Goal: Information Seeking & Learning: Get advice/opinions

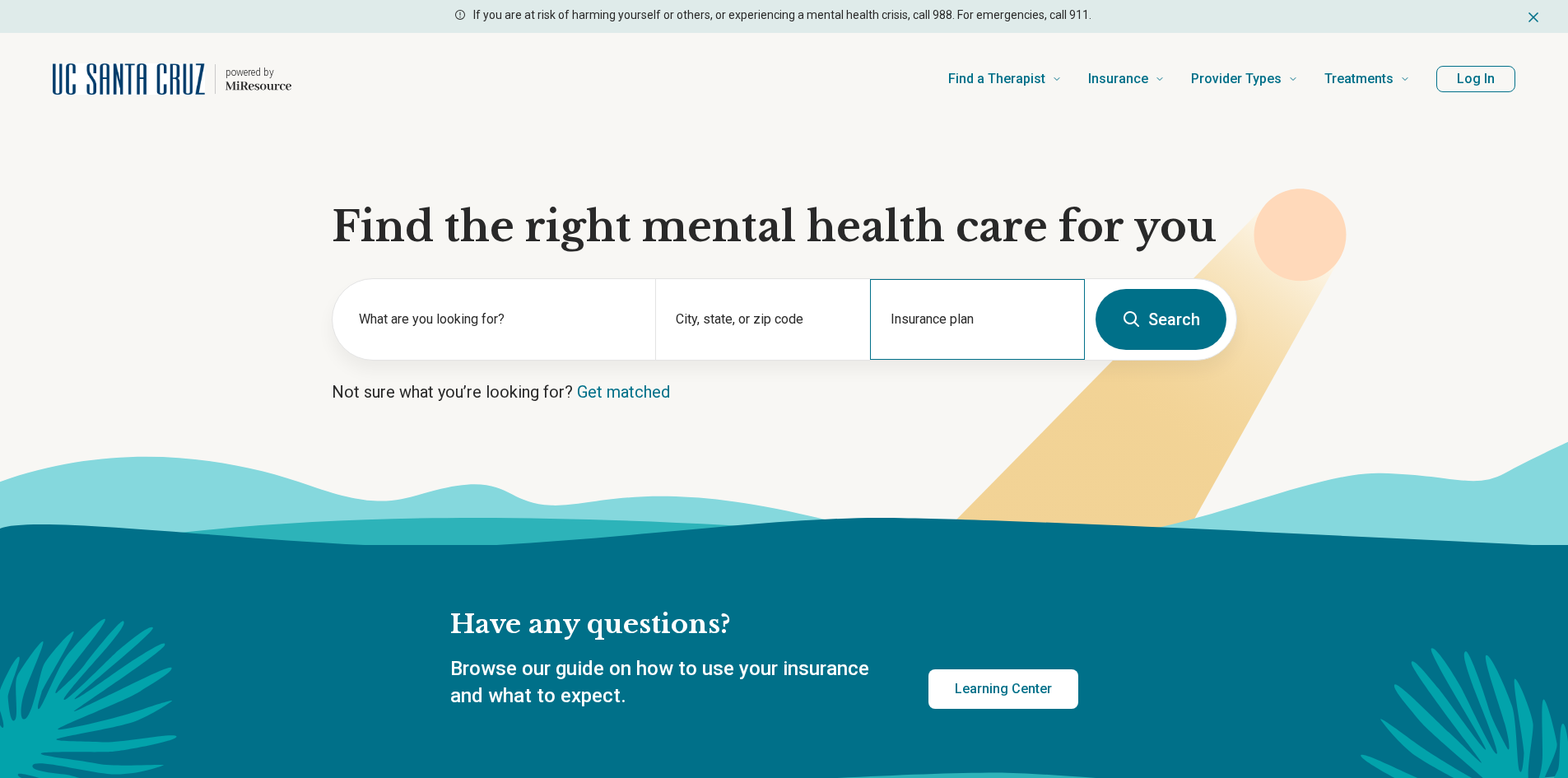
click at [984, 312] on div "Insurance plan" at bounding box center [978, 319] width 214 height 81
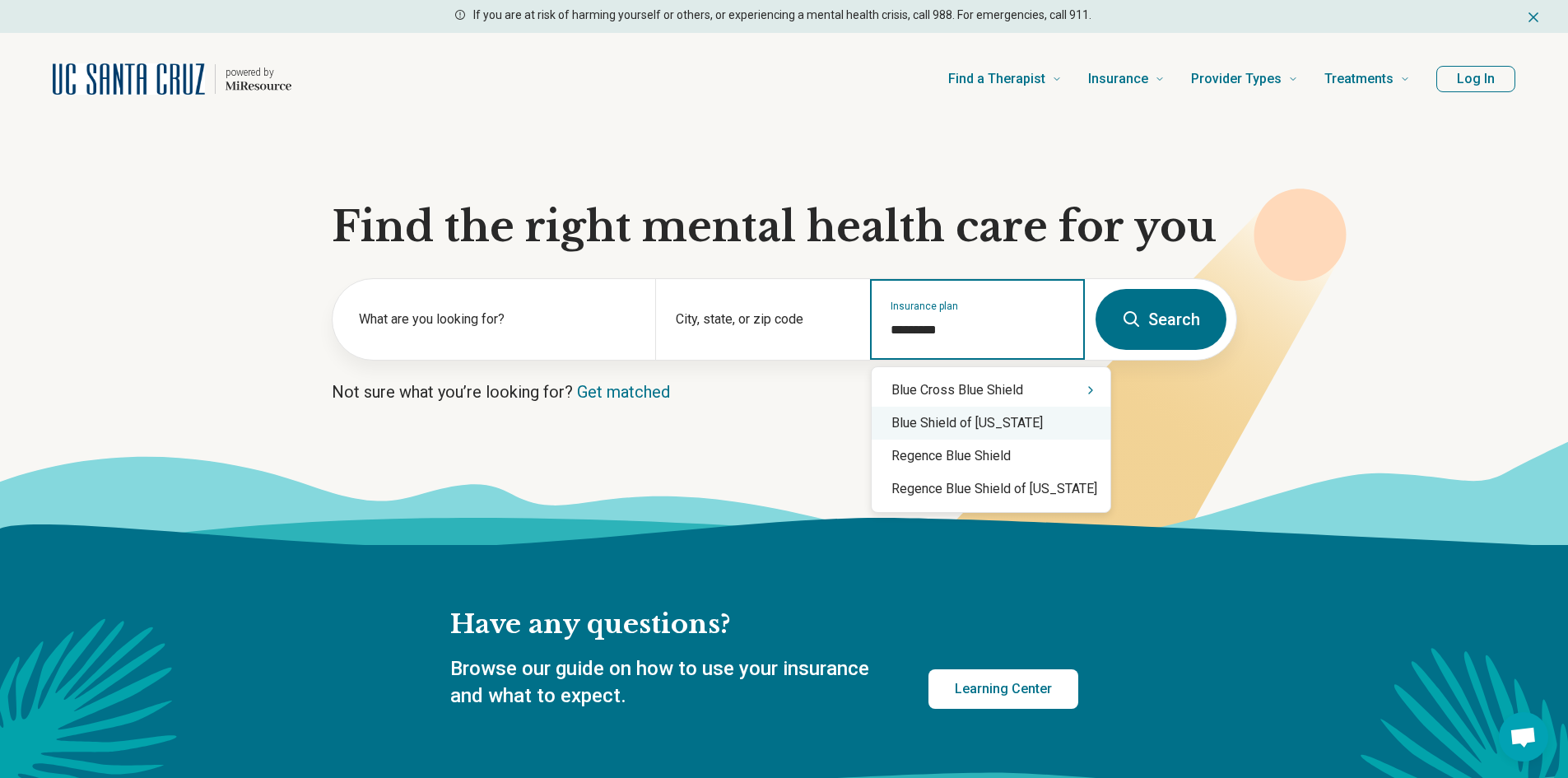
click at [997, 424] on div "Blue Shield of California" at bounding box center [990, 423] width 239 height 33
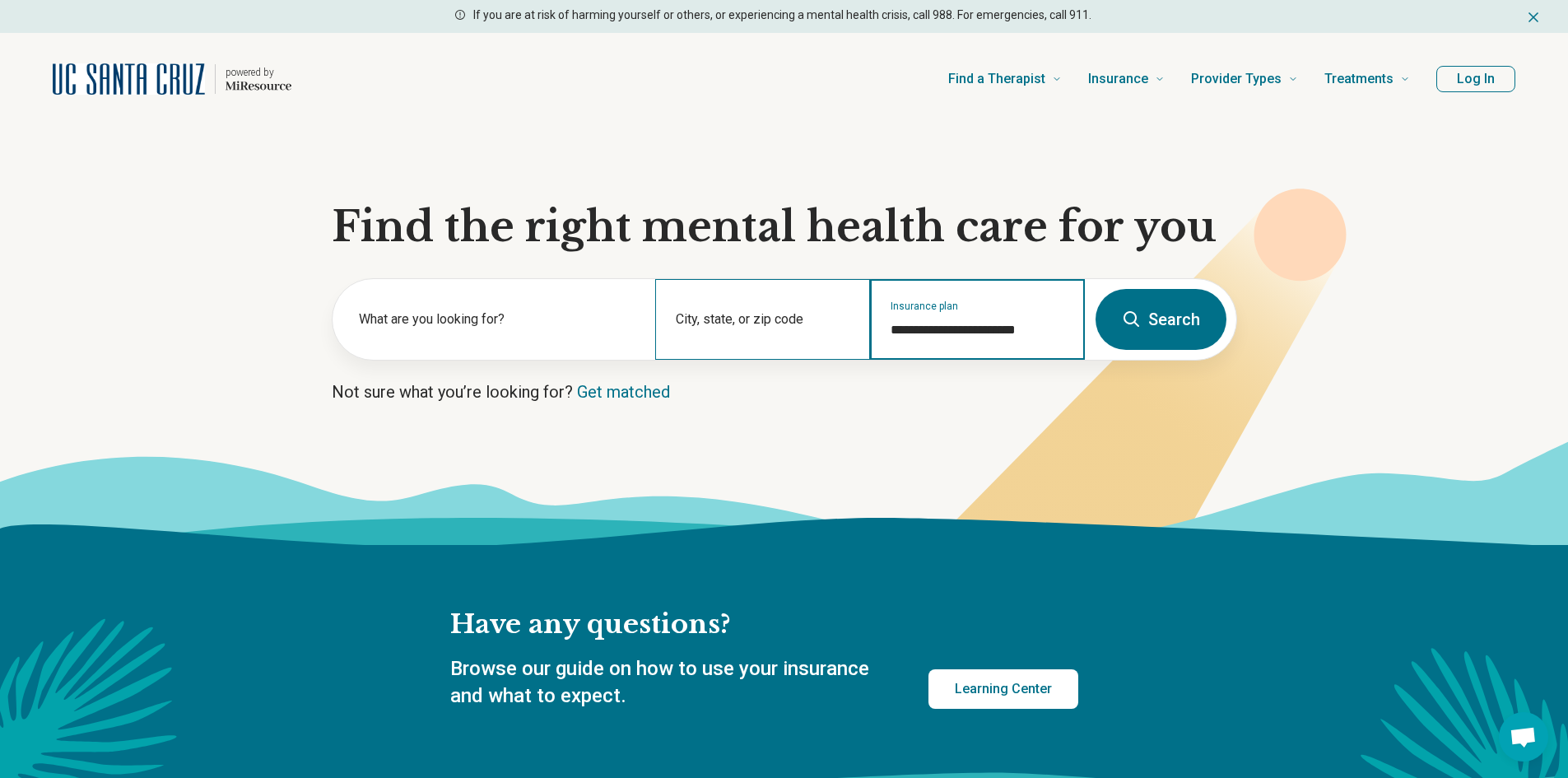
type input "**********"
click at [709, 320] on div "City, state, or zip code" at bounding box center [762, 319] width 214 height 81
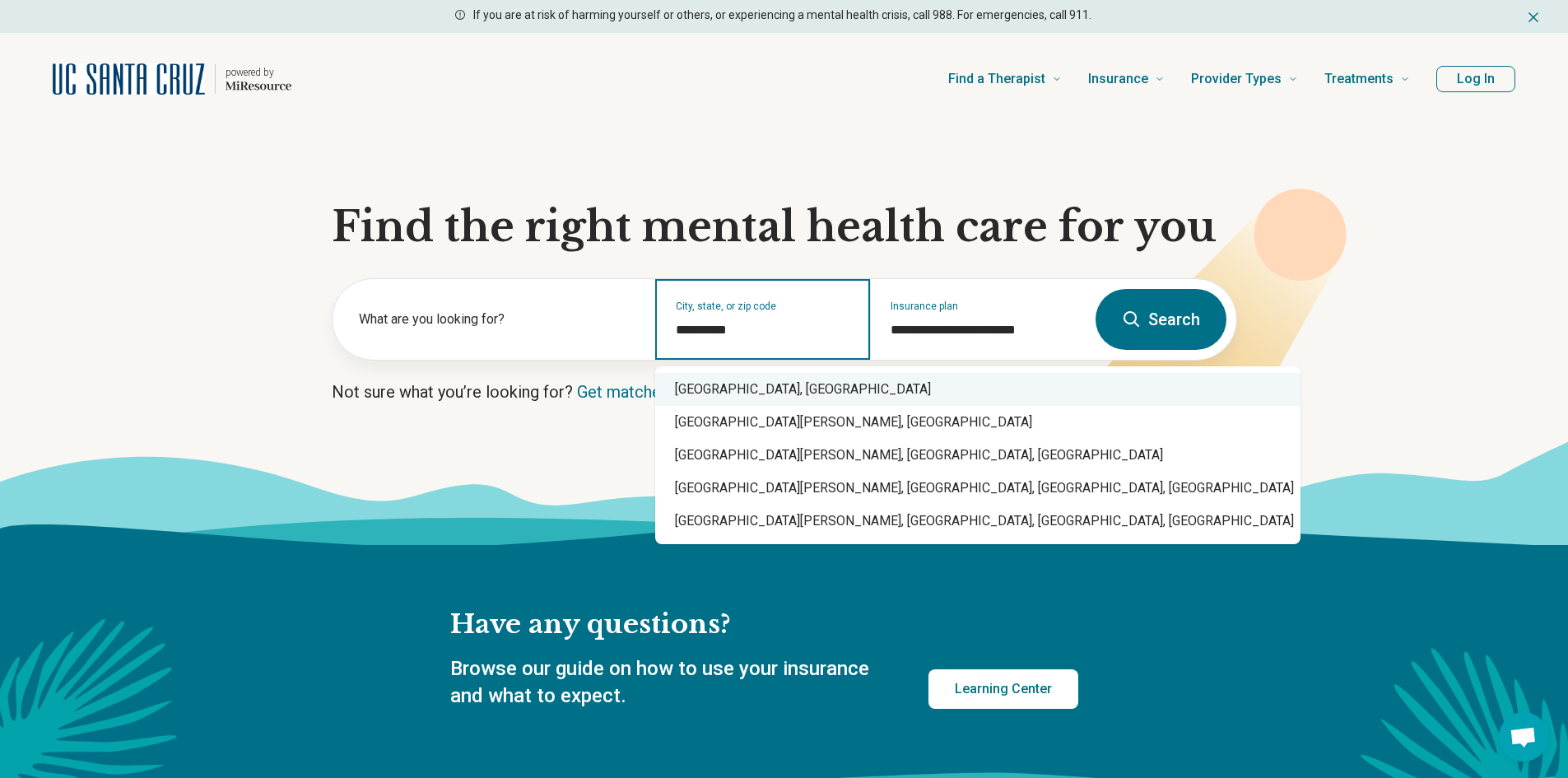
click at [739, 384] on div "Santa Cruz, CA" at bounding box center [978, 389] width 645 height 33
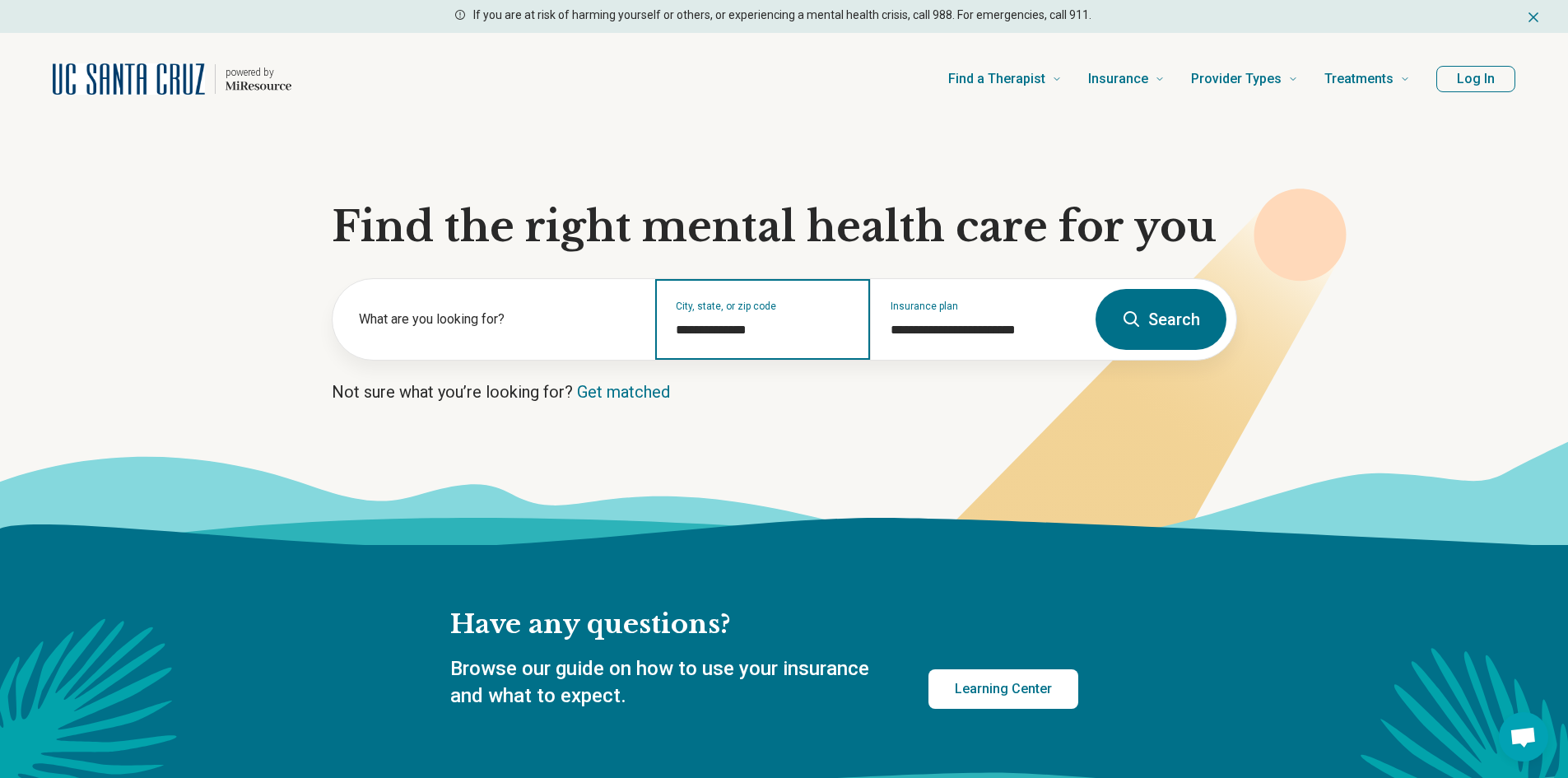
type input "**********"
click at [1148, 317] on button "Search" at bounding box center [1161, 319] width 131 height 61
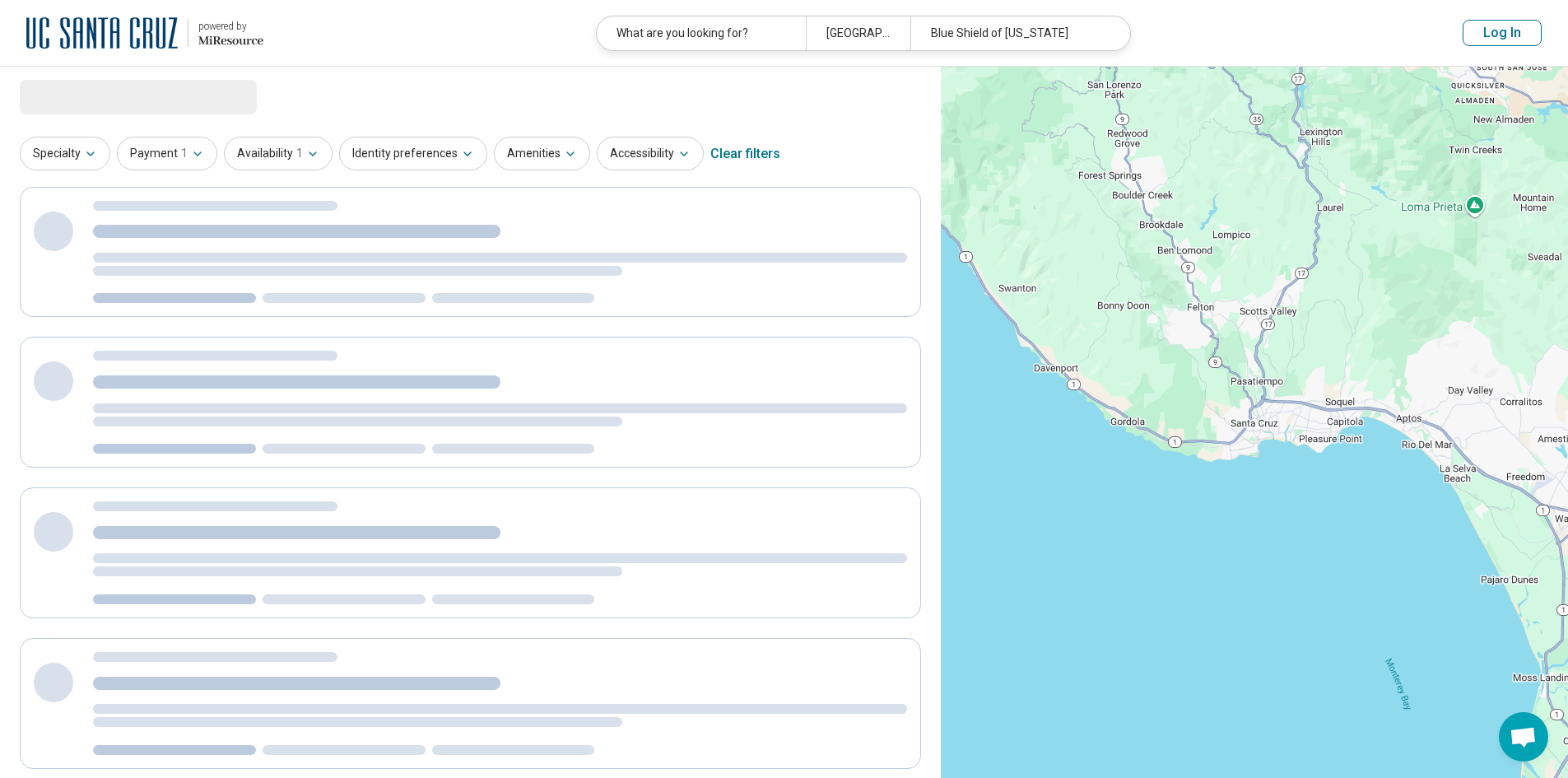
select select "***"
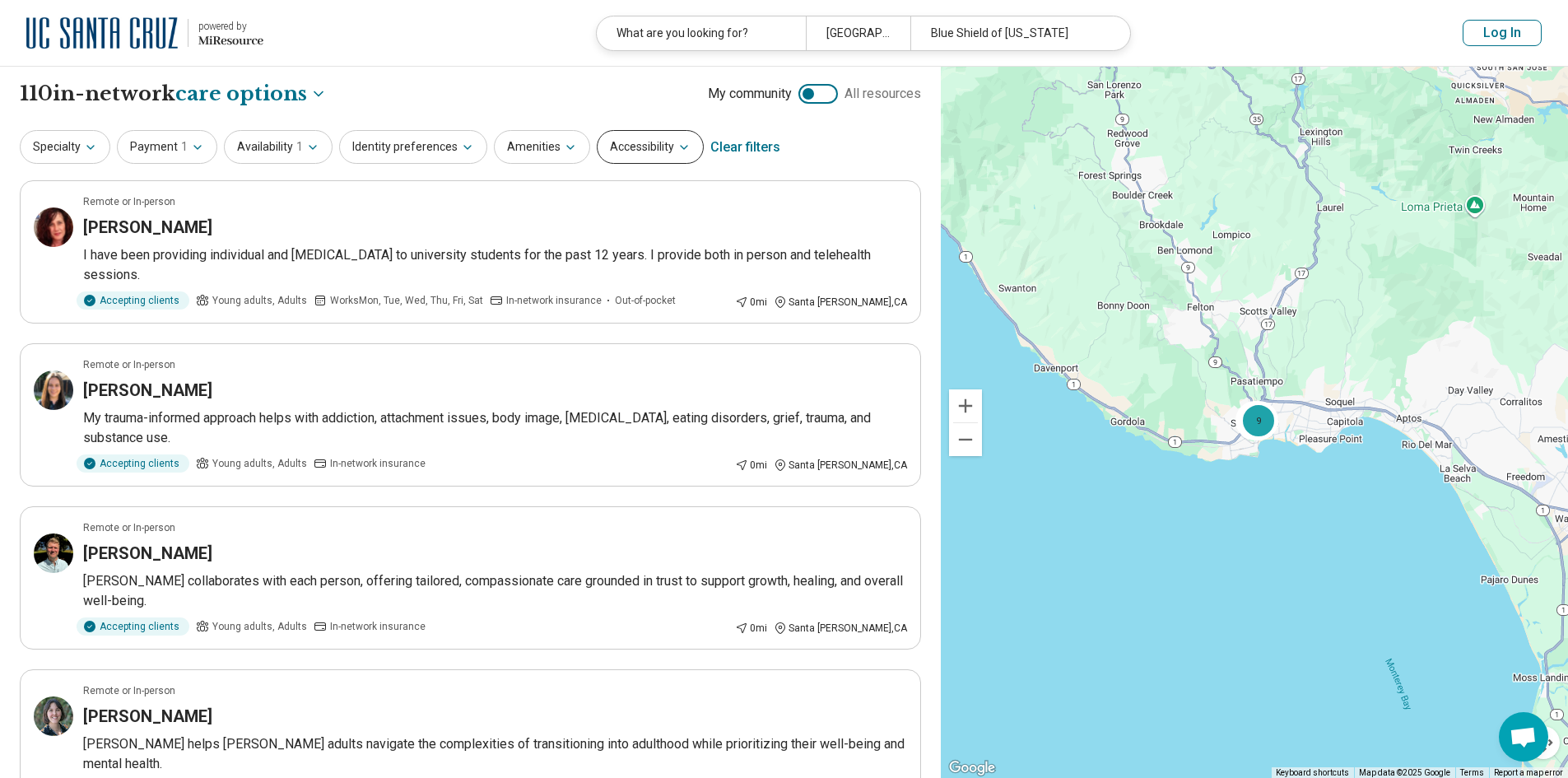
click at [660, 145] on button "Accessibility" at bounding box center [650, 146] width 107 height 34
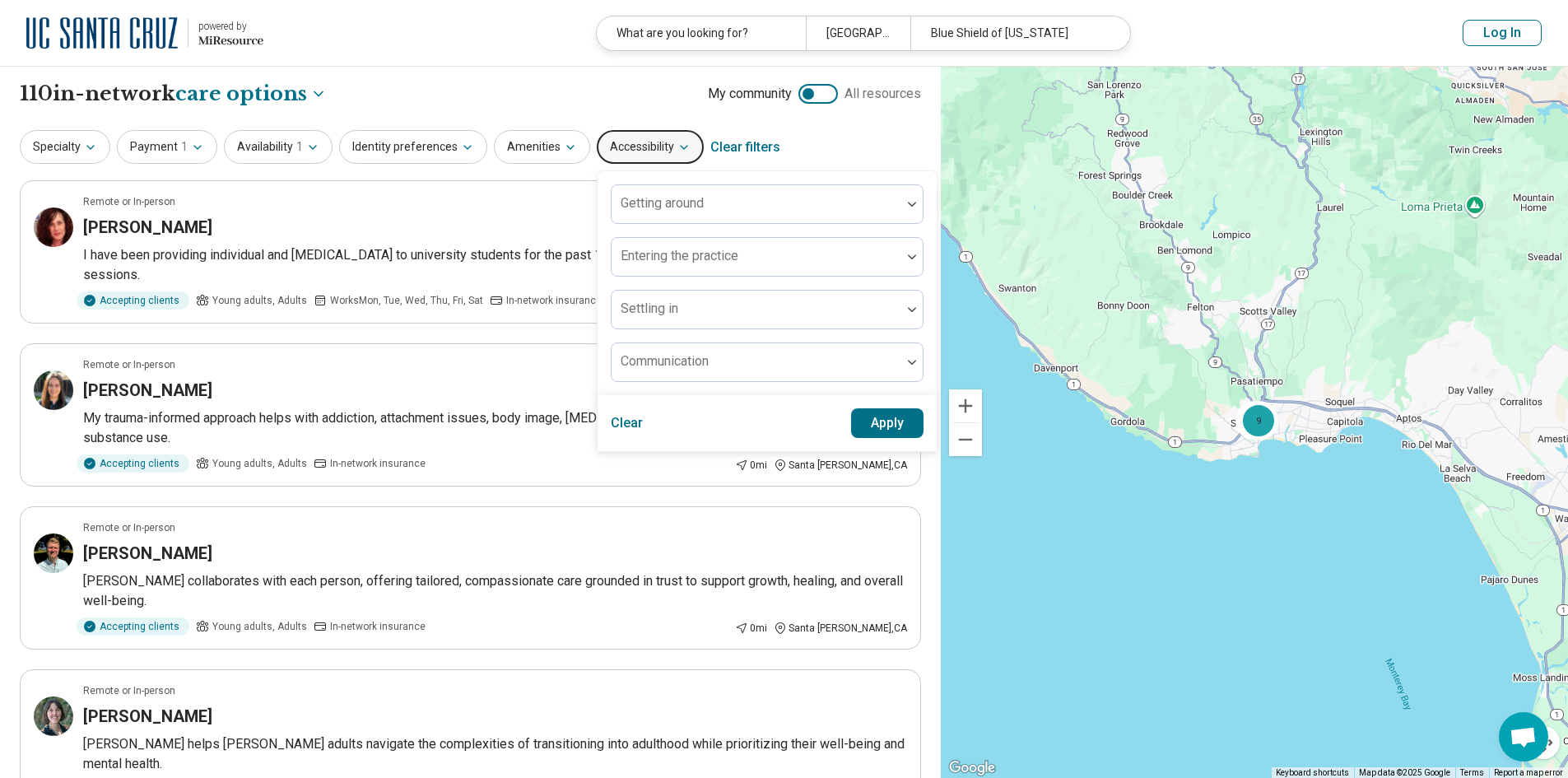
click at [660, 145] on button "Accessibility" at bounding box center [650, 146] width 107 height 34
click at [297, 148] on span "1" at bounding box center [299, 146] width 6 height 17
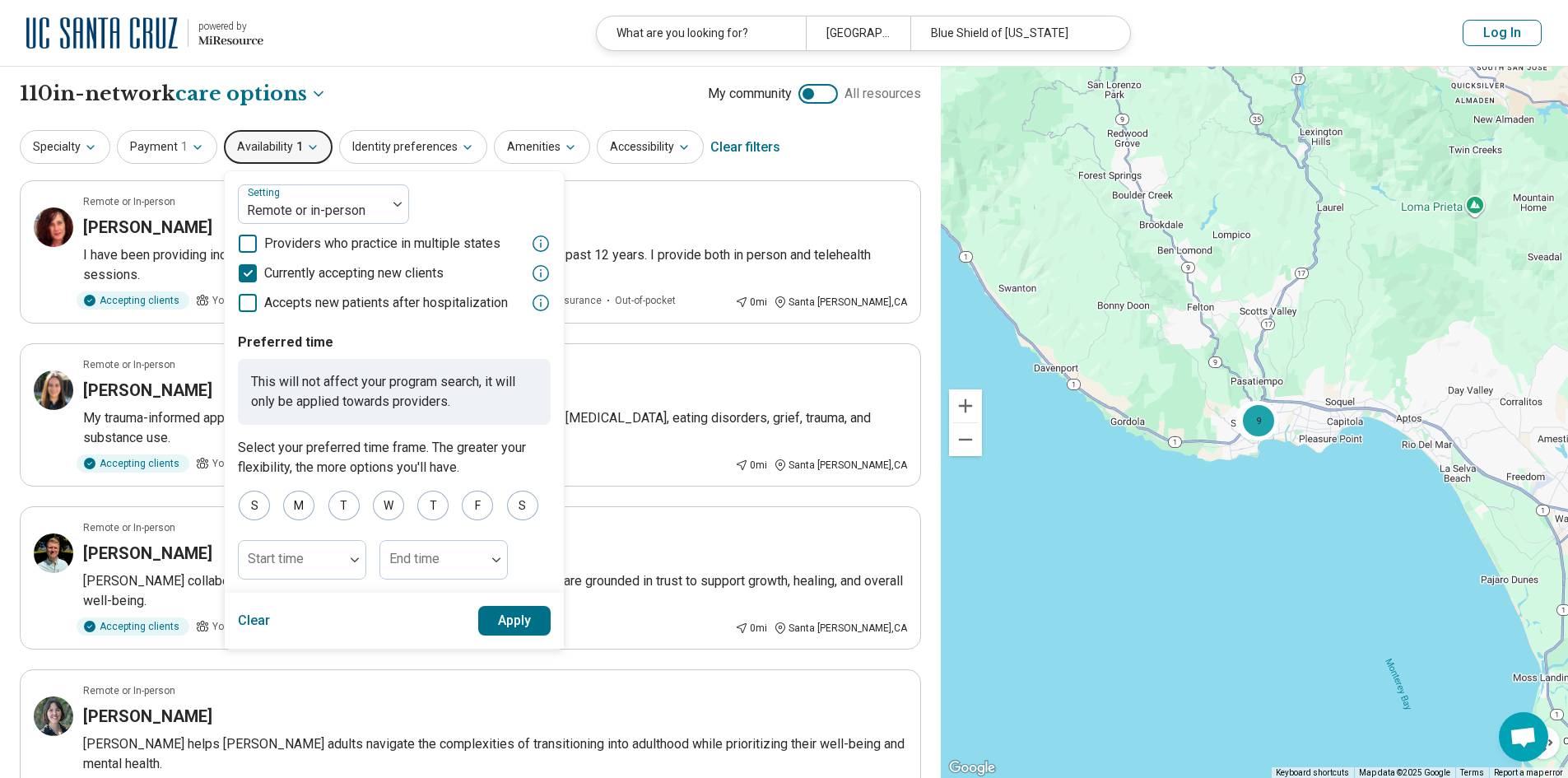
click at [506, 625] on button "Apply" at bounding box center [514, 621] width 74 height 30
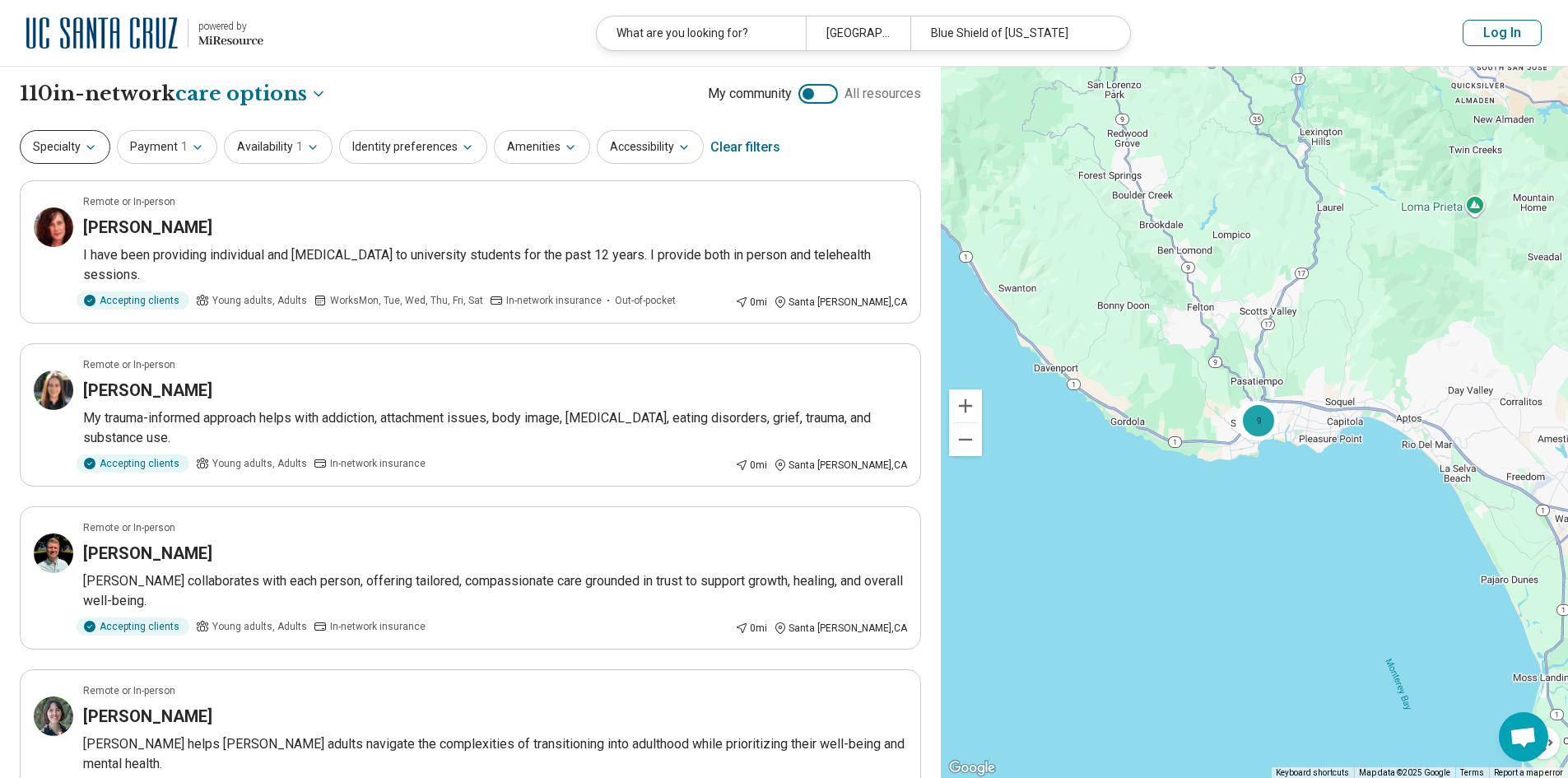
click at [92, 148] on icon "button" at bounding box center [90, 147] width 13 height 13
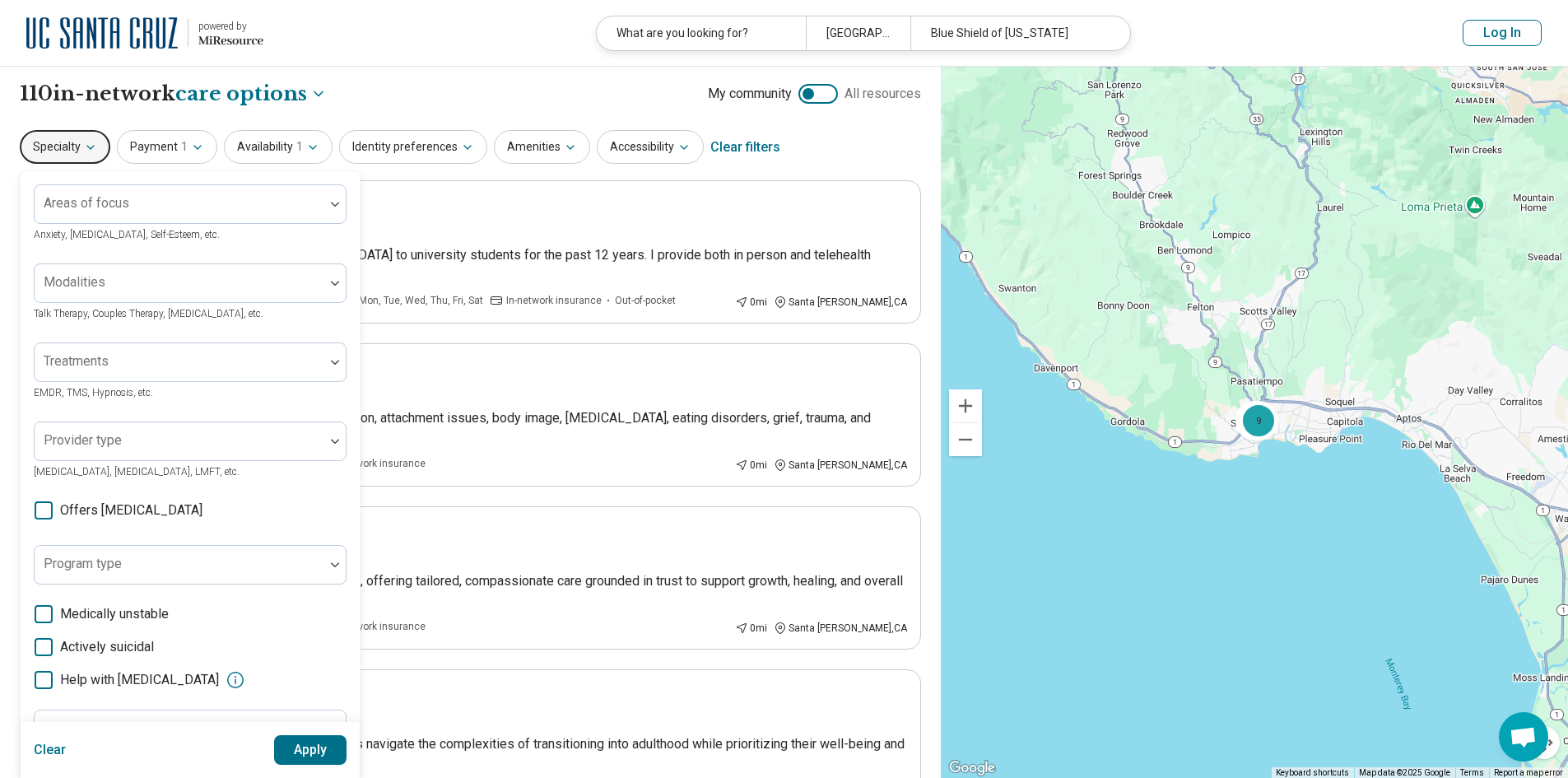
click at [92, 148] on icon "button" at bounding box center [90, 147] width 13 height 13
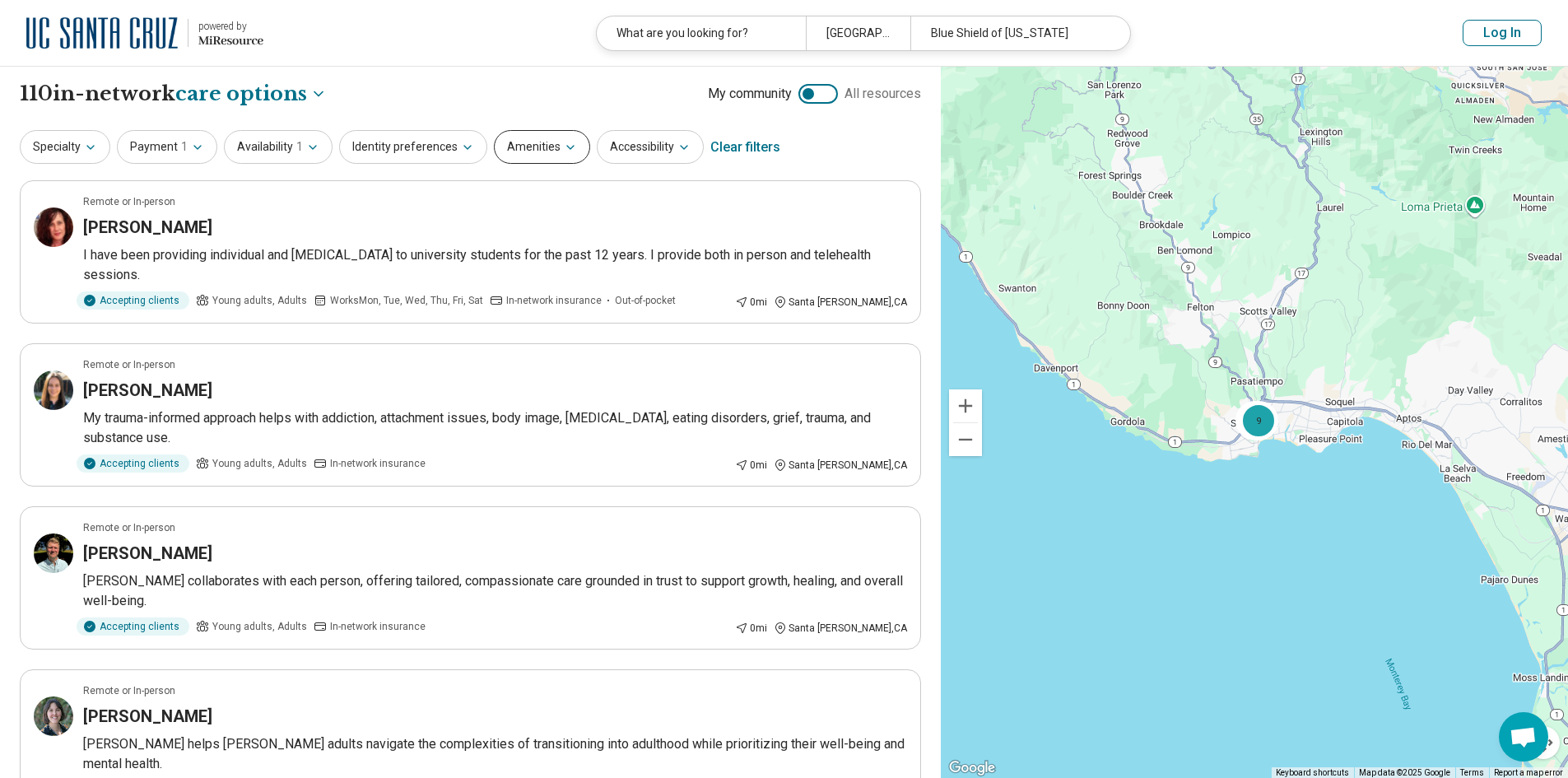
click at [564, 153] on icon "button" at bounding box center [571, 147] width 13 height 13
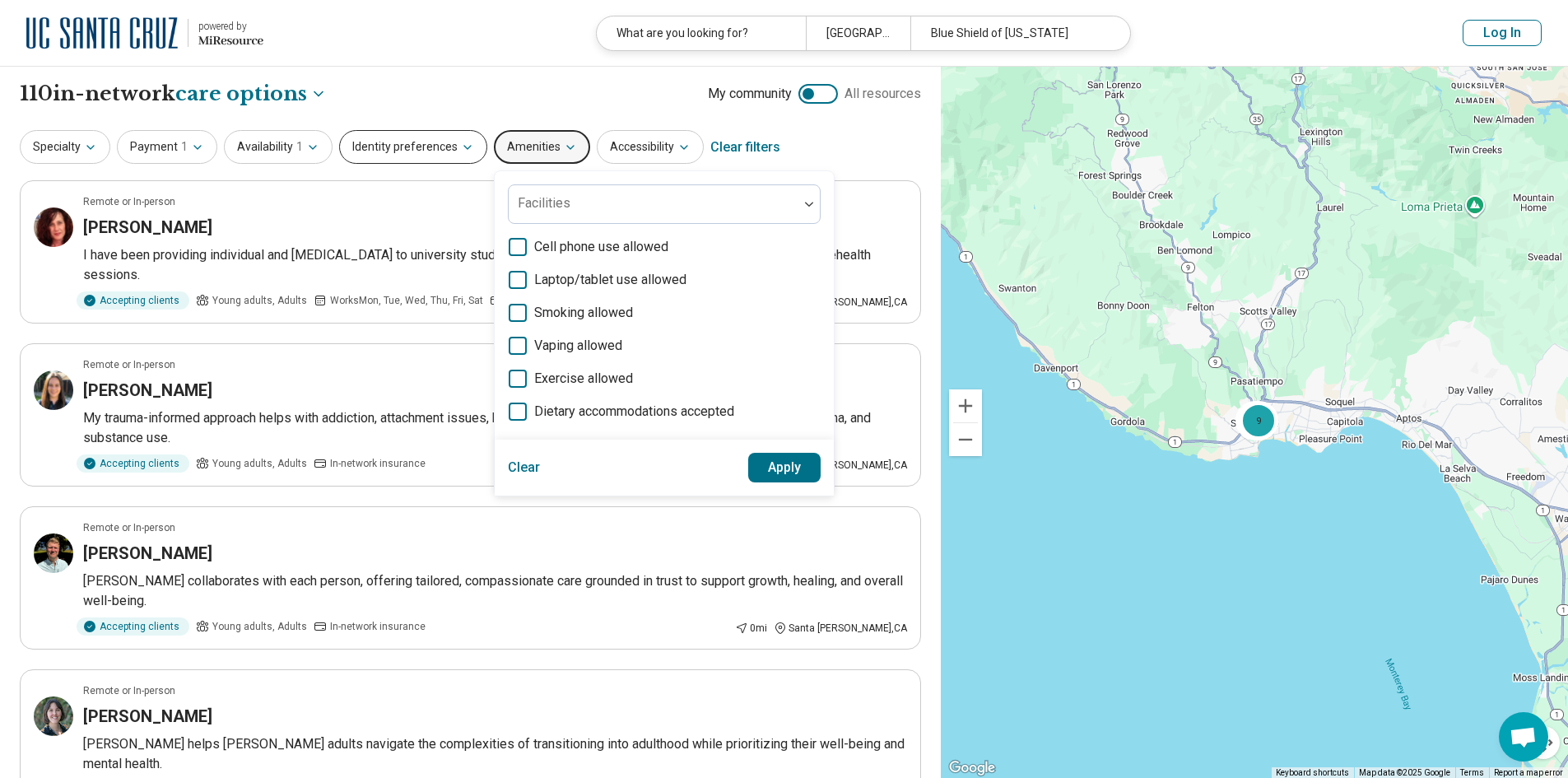
click at [449, 146] on button "Identity preferences" at bounding box center [412, 146] width 148 height 34
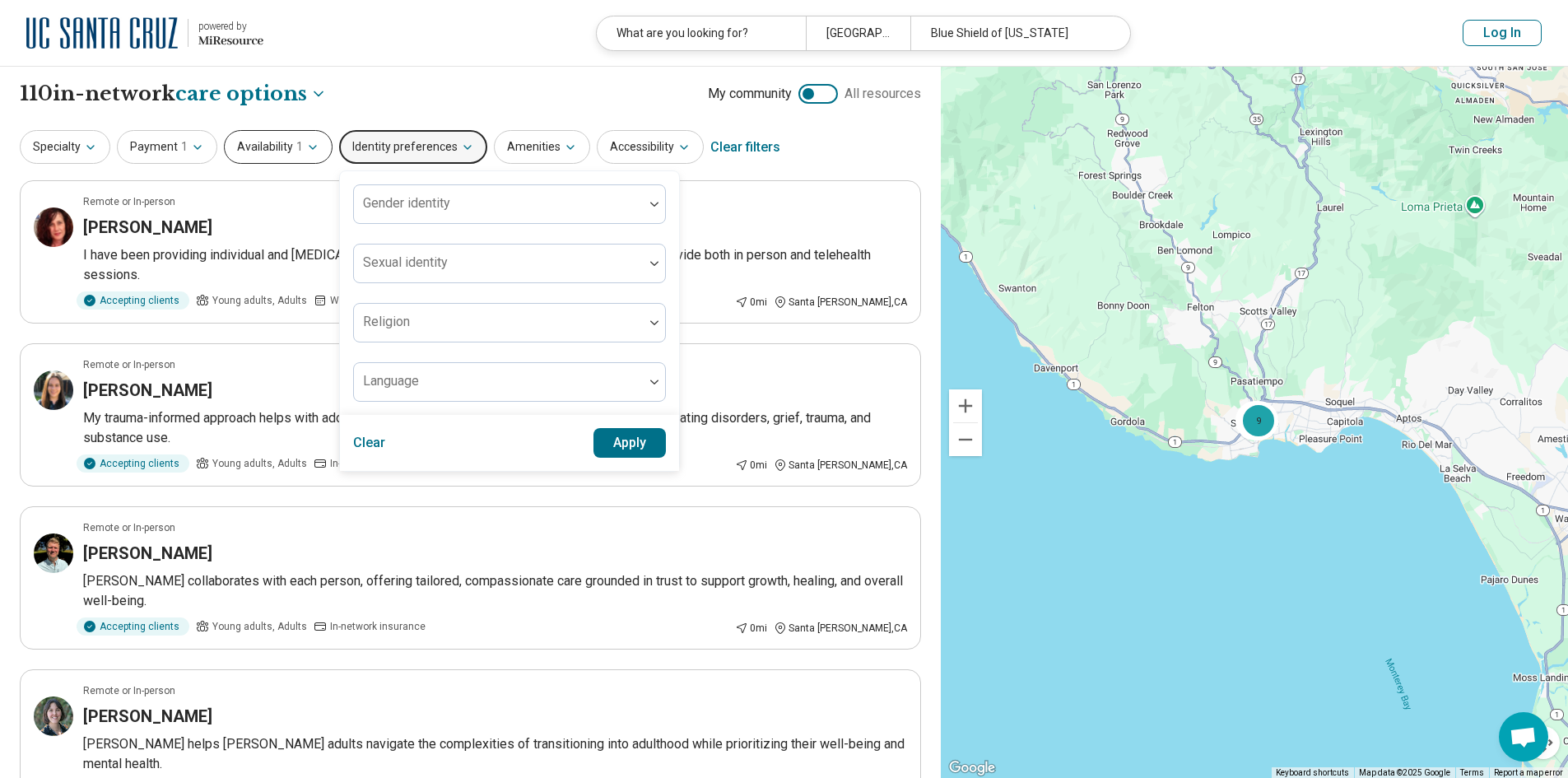
click at [307, 144] on icon "button" at bounding box center [313, 147] width 13 height 13
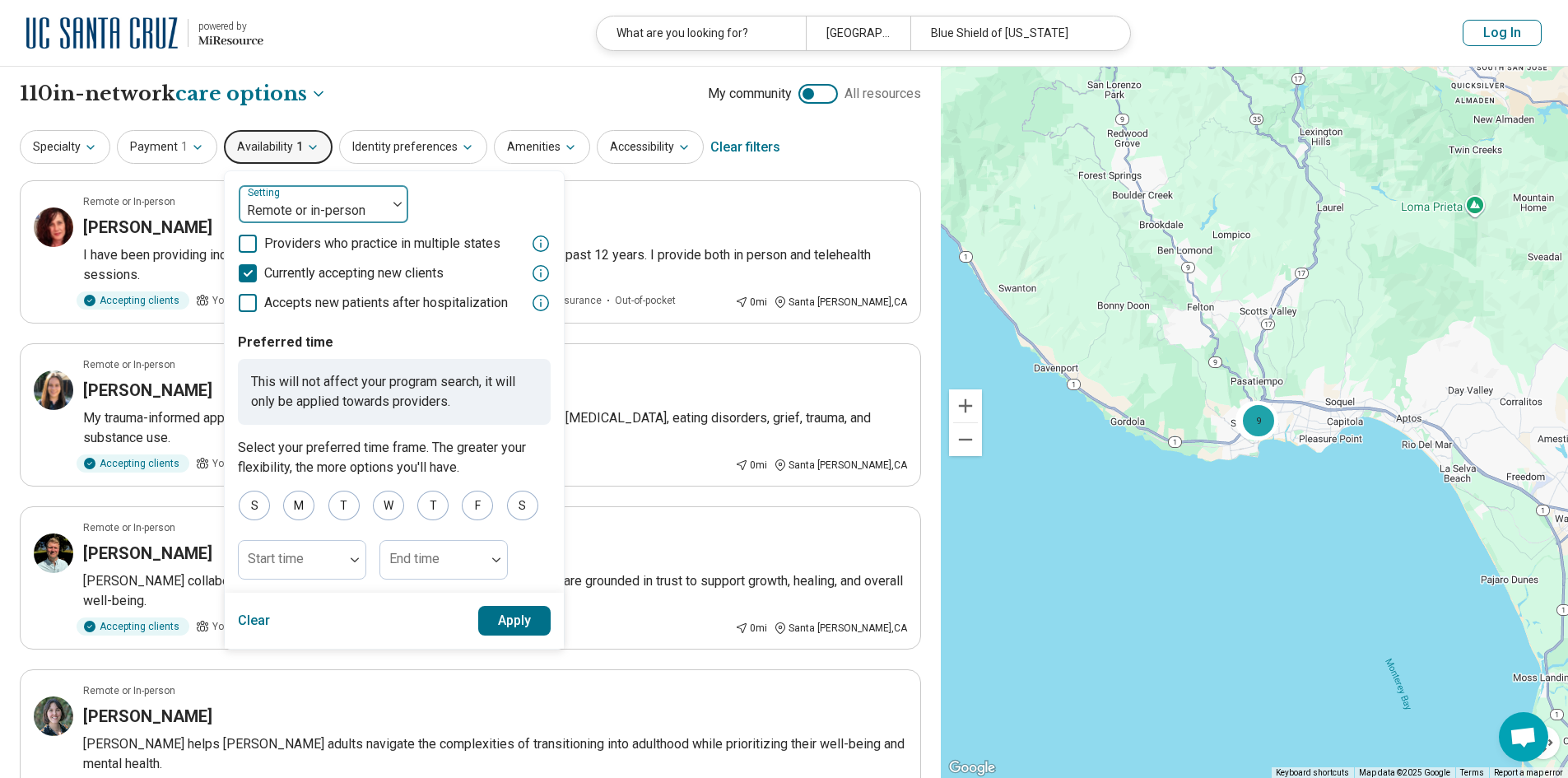
click at [369, 204] on div at bounding box center [313, 210] width 135 height 23
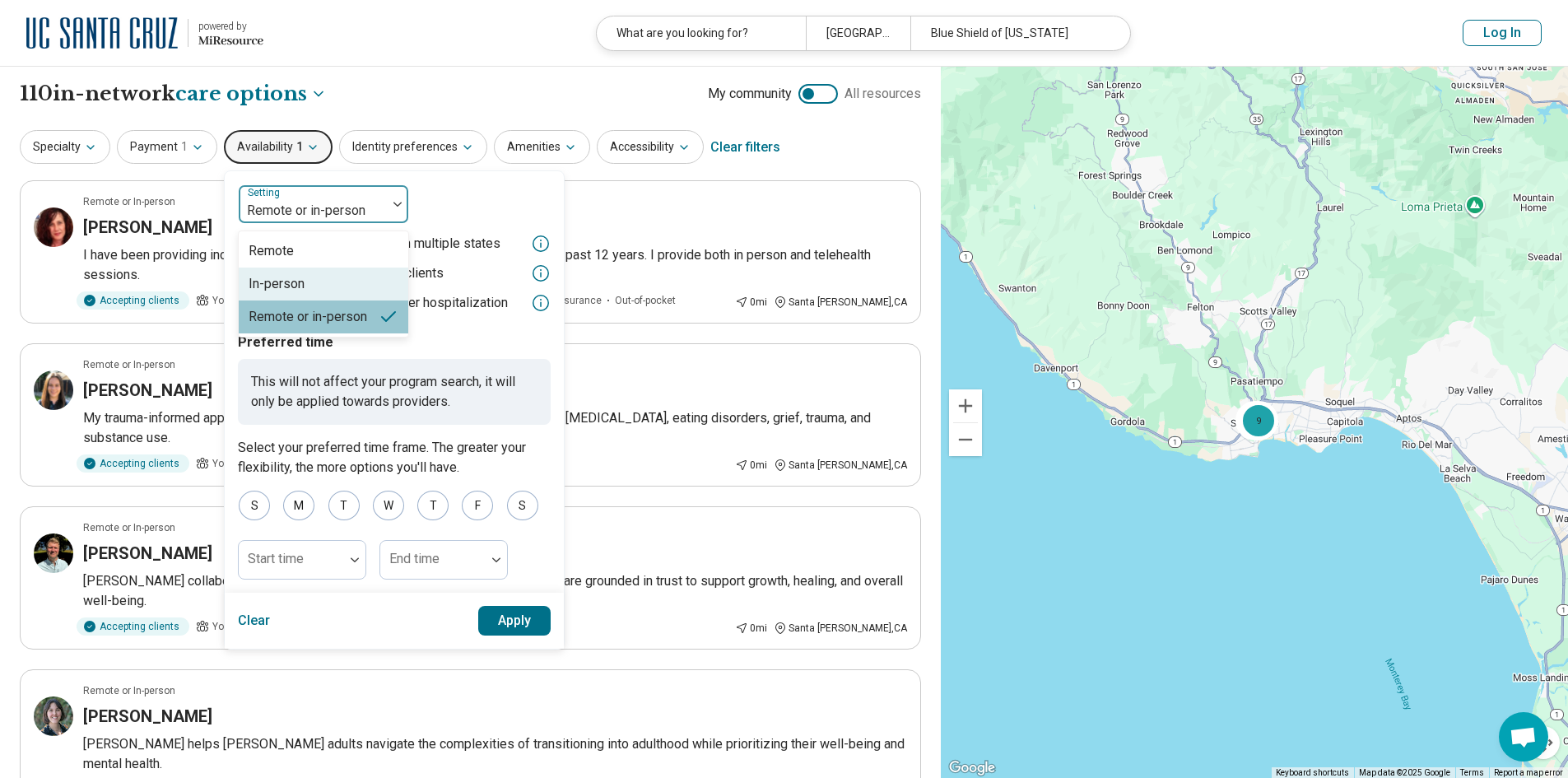
click at [324, 282] on div "In-person" at bounding box center [323, 284] width 170 height 33
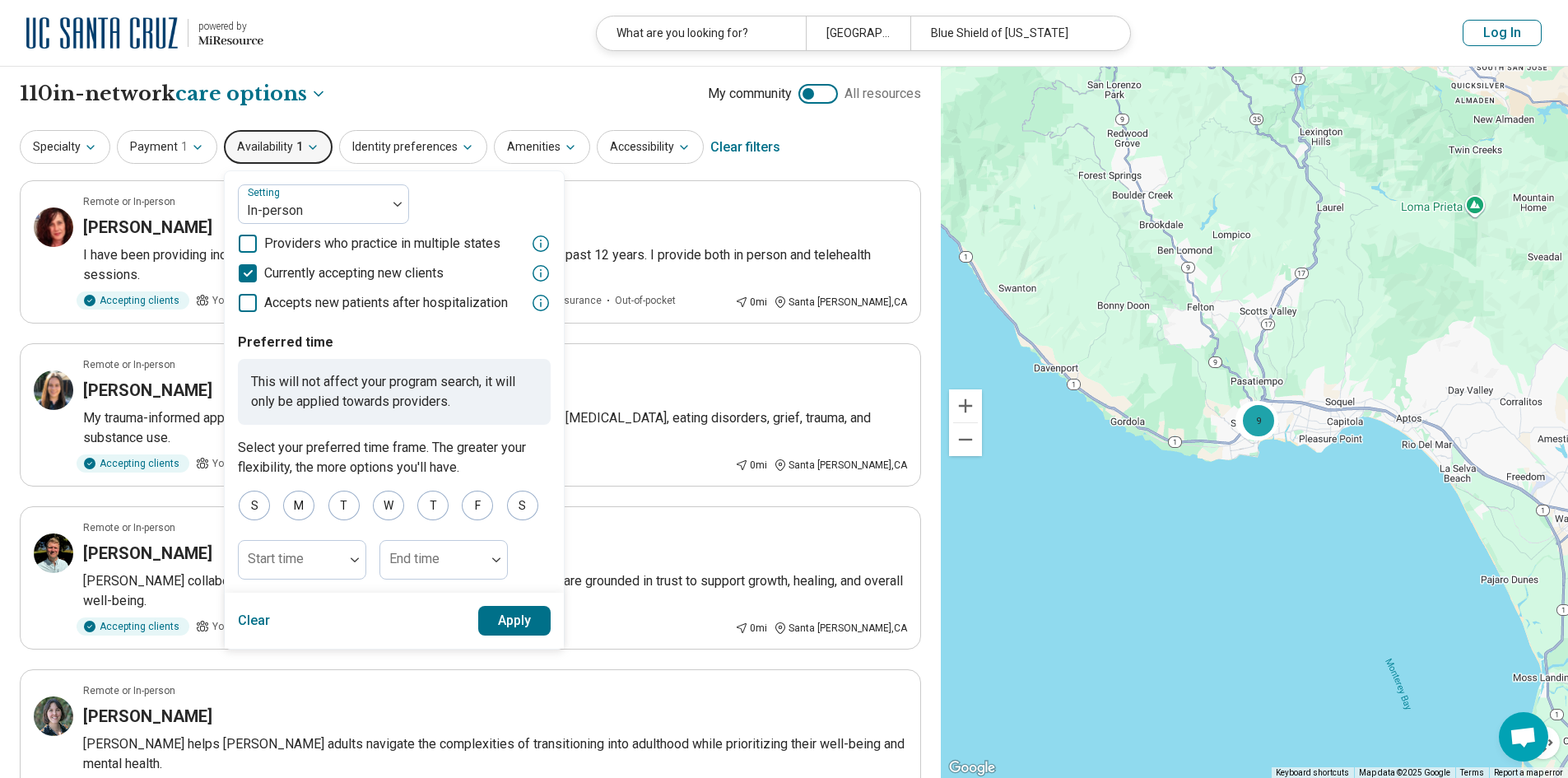
click at [516, 625] on button "Apply" at bounding box center [514, 621] width 74 height 30
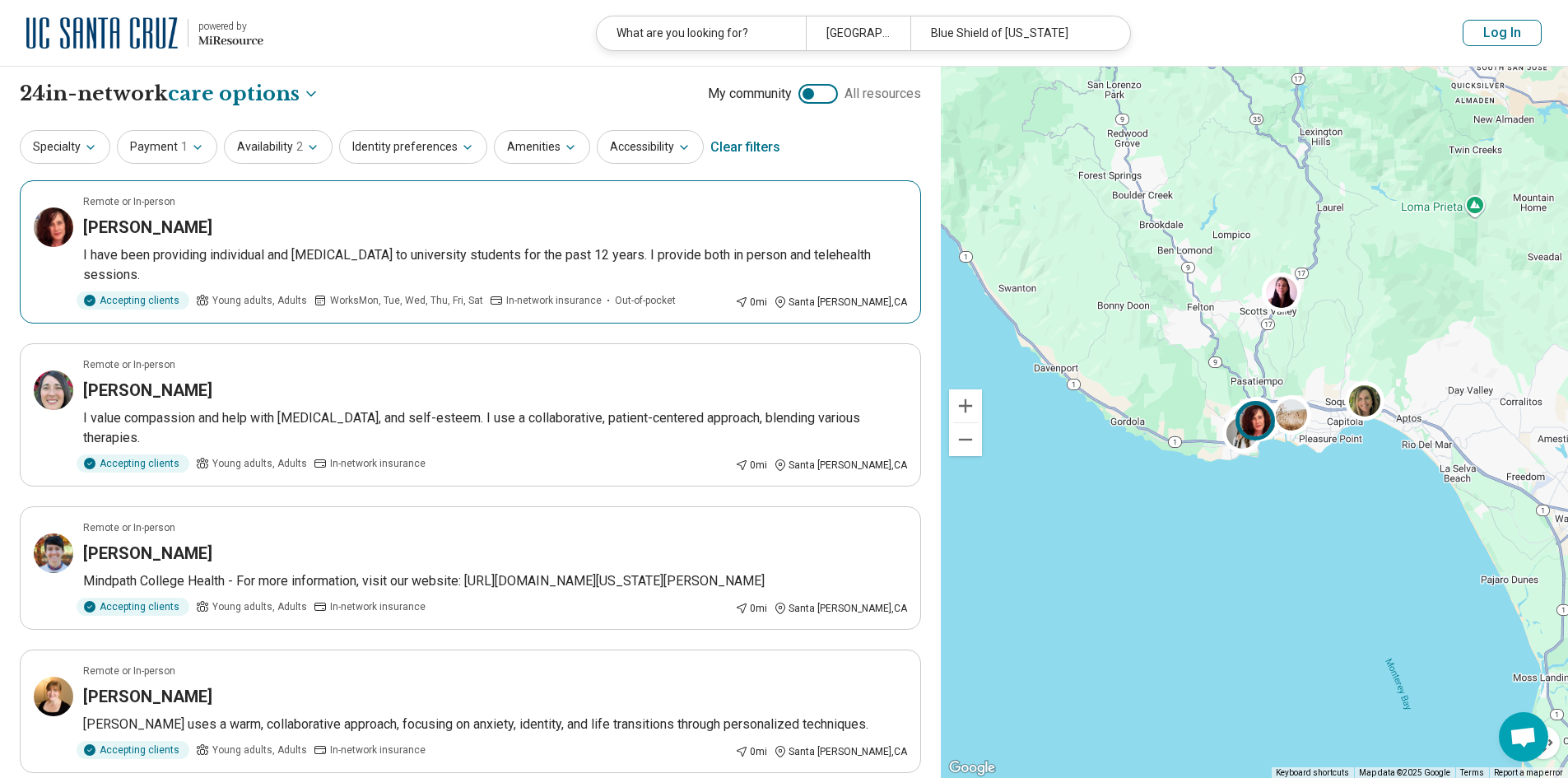
click at [658, 269] on p "I have been providing individual and group therapy to university students for t…" at bounding box center [494, 264] width 824 height 39
click at [1479, 29] on button "Log In" at bounding box center [1502, 33] width 79 height 26
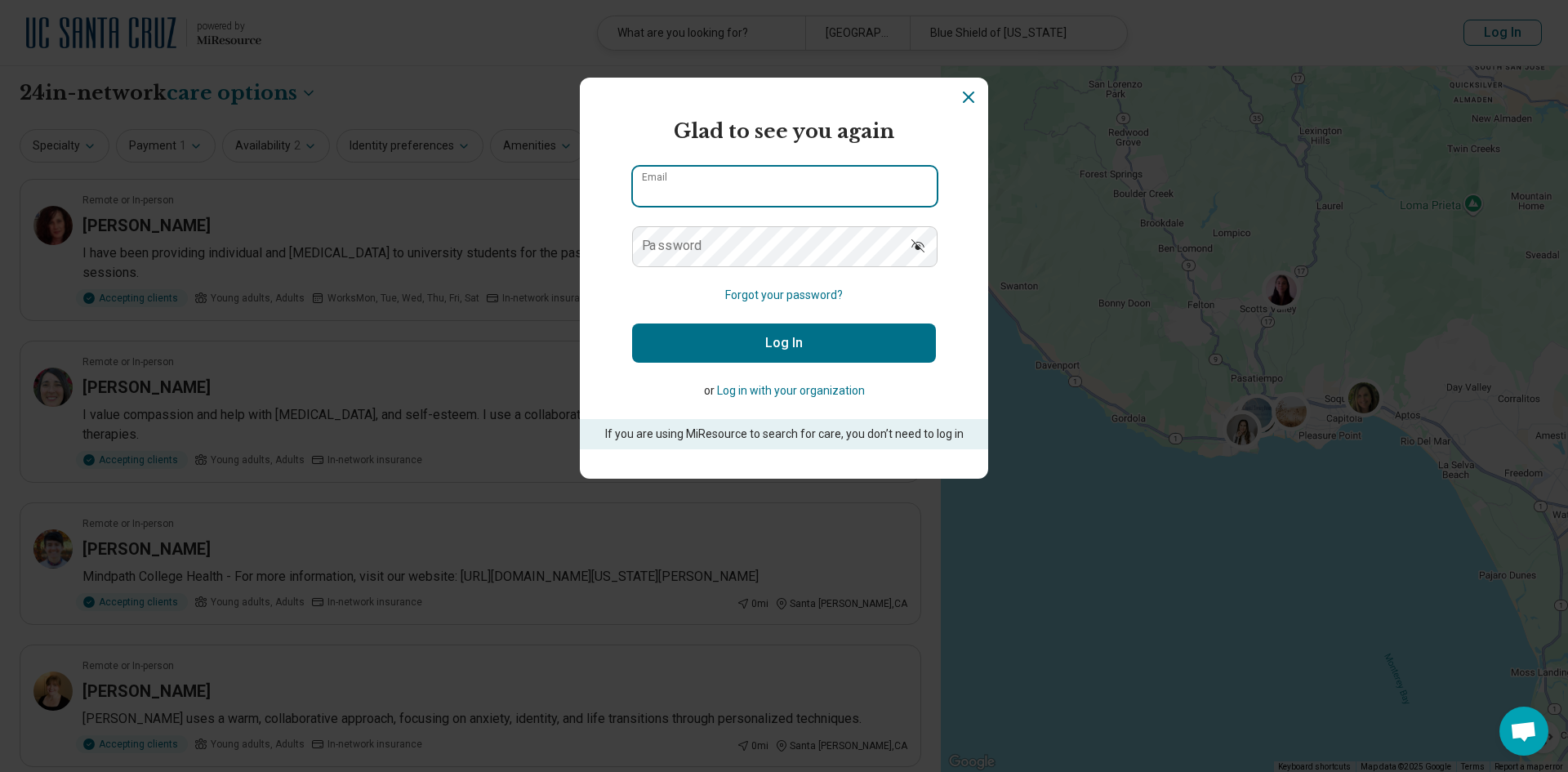
click at [736, 188] on input "Email" at bounding box center [784, 186] width 304 height 39
type input "**********"
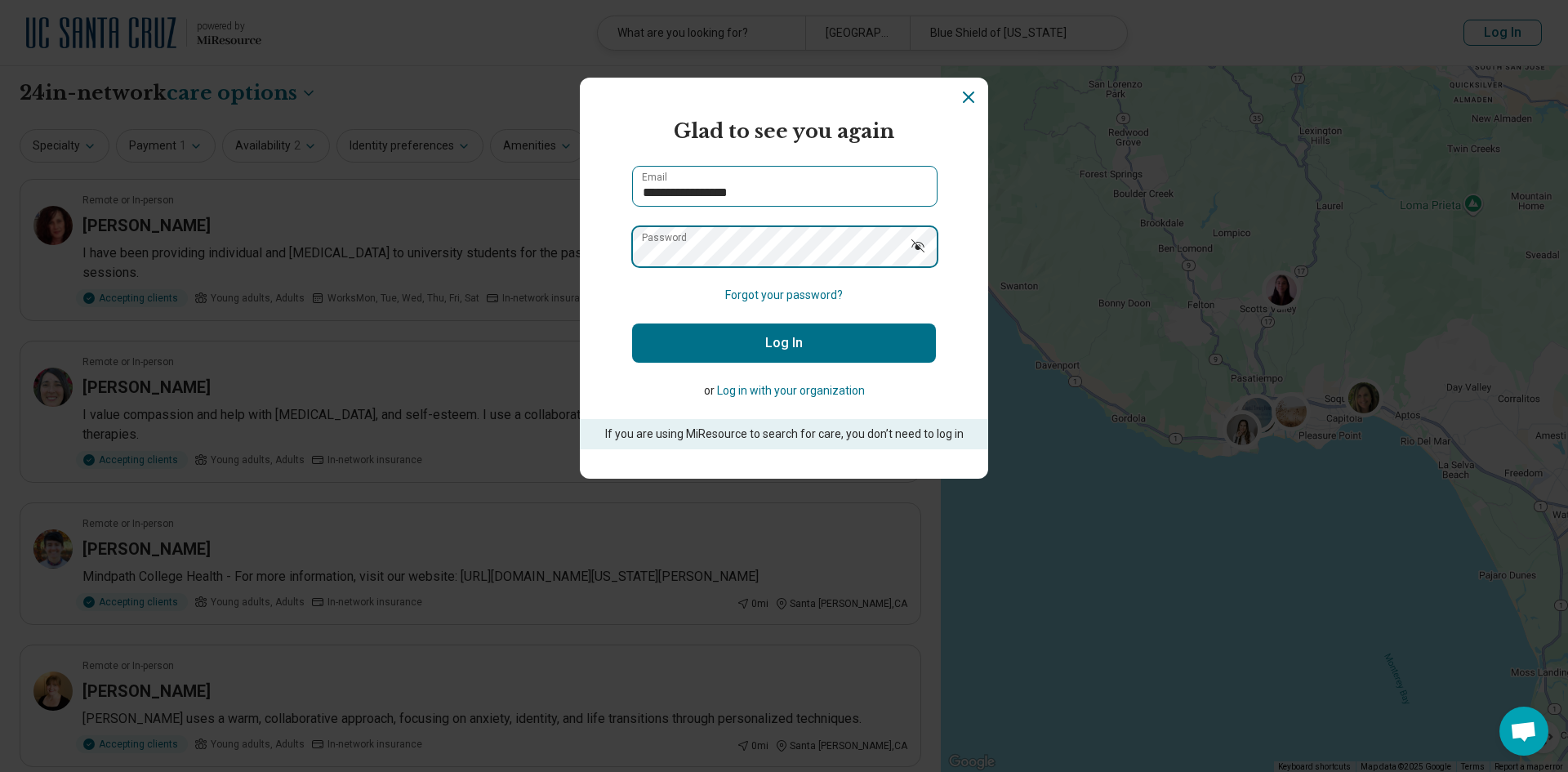
click at [632, 324] on button "Log In" at bounding box center [784, 343] width 304 height 39
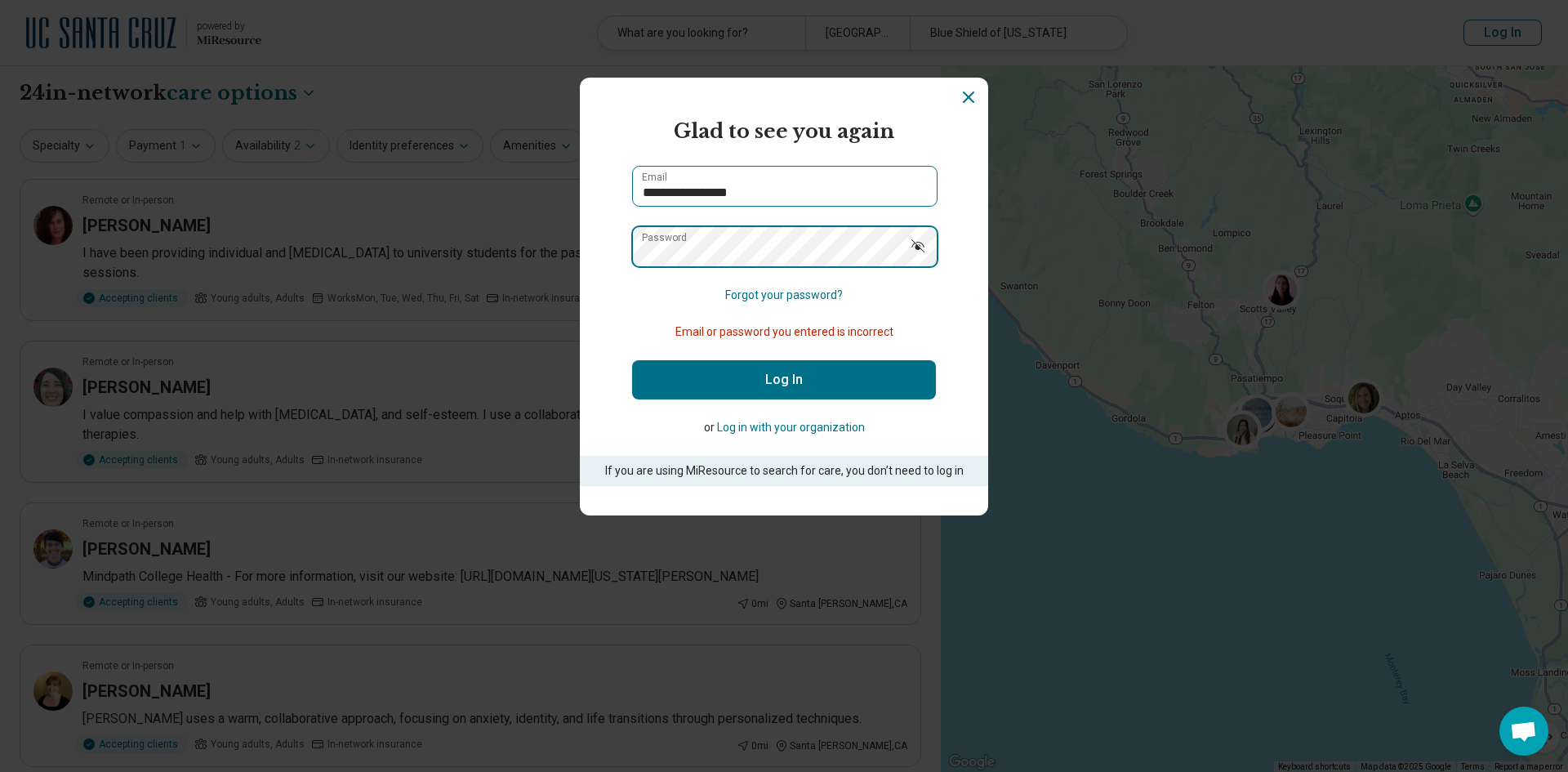
click at [632, 360] on button "Log In" at bounding box center [784, 379] width 304 height 39
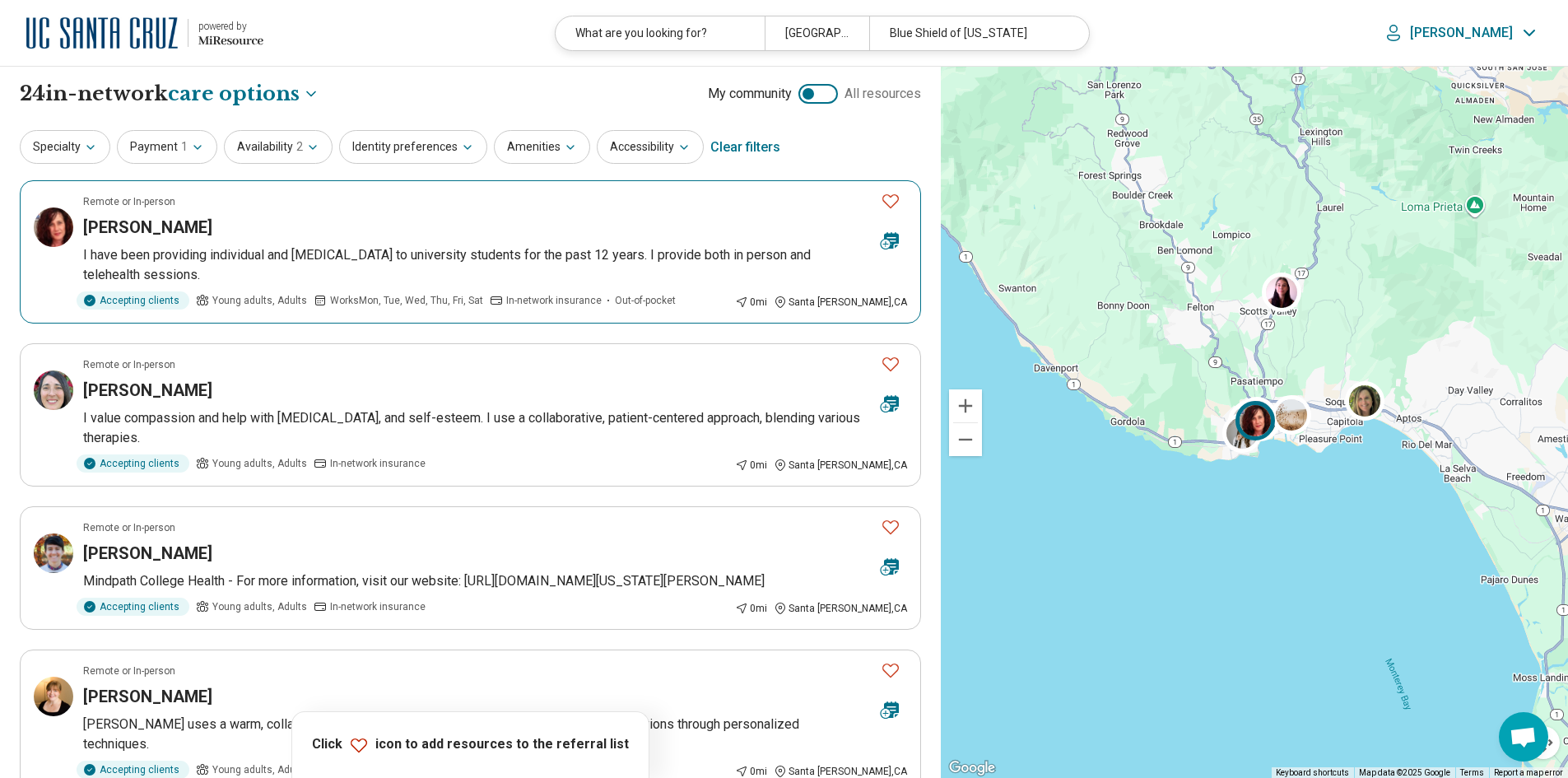
click at [541, 240] on article "Remote or In-person Kimberly Prohaska I have been providing individual and grou…" at bounding box center [471, 252] width 901 height 144
click at [483, 417] on p "I value compassion and help with depression, anxiety, and self-esteem. I use a …" at bounding box center [494, 427] width 824 height 39
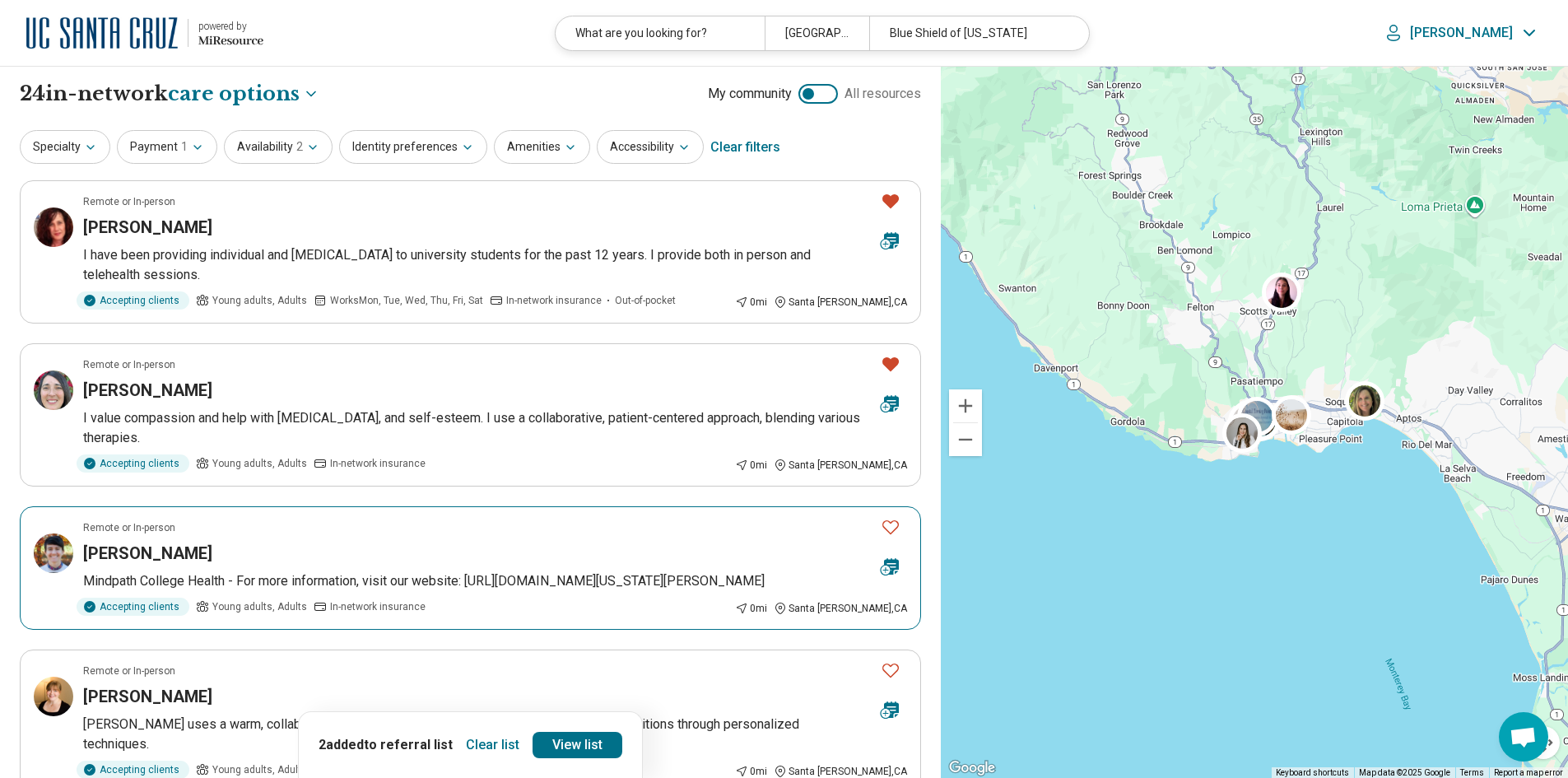
scroll to position [165, 0]
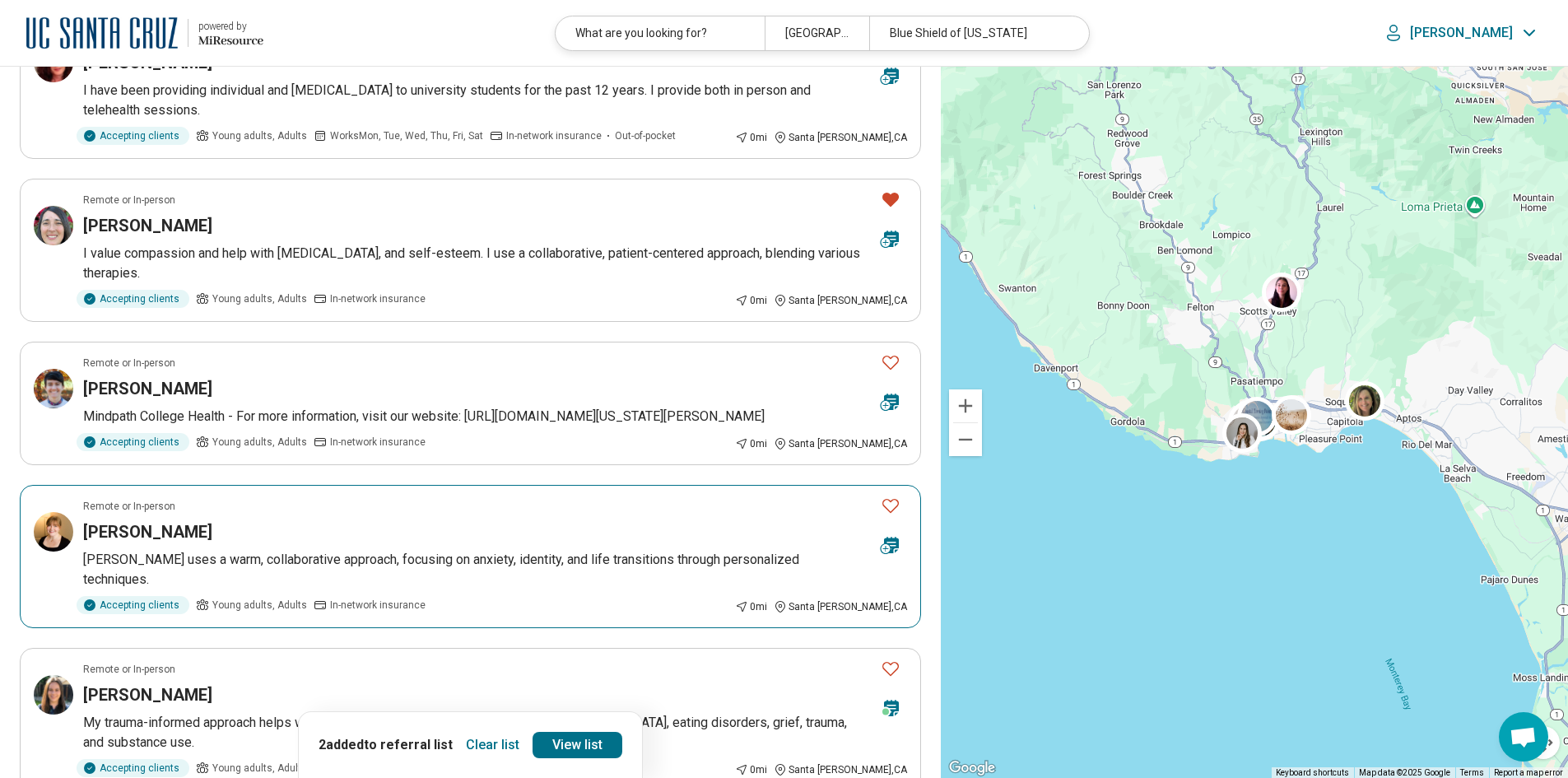
click at [549, 552] on p "Caitlin uses a warm, collaborative approach, focusing on anxiety, identity, and…" at bounding box center [494, 569] width 824 height 39
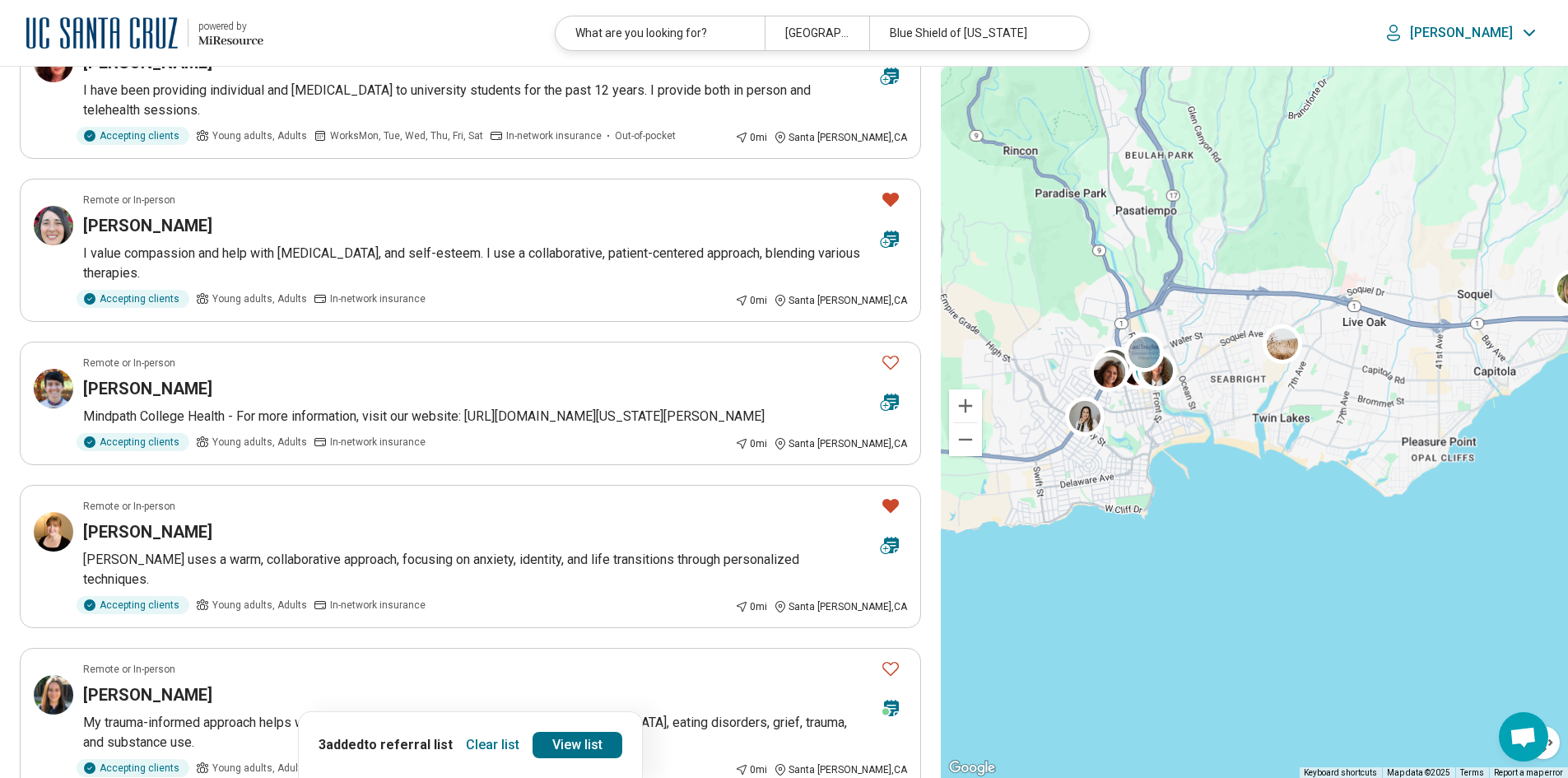
scroll to position [0, 0]
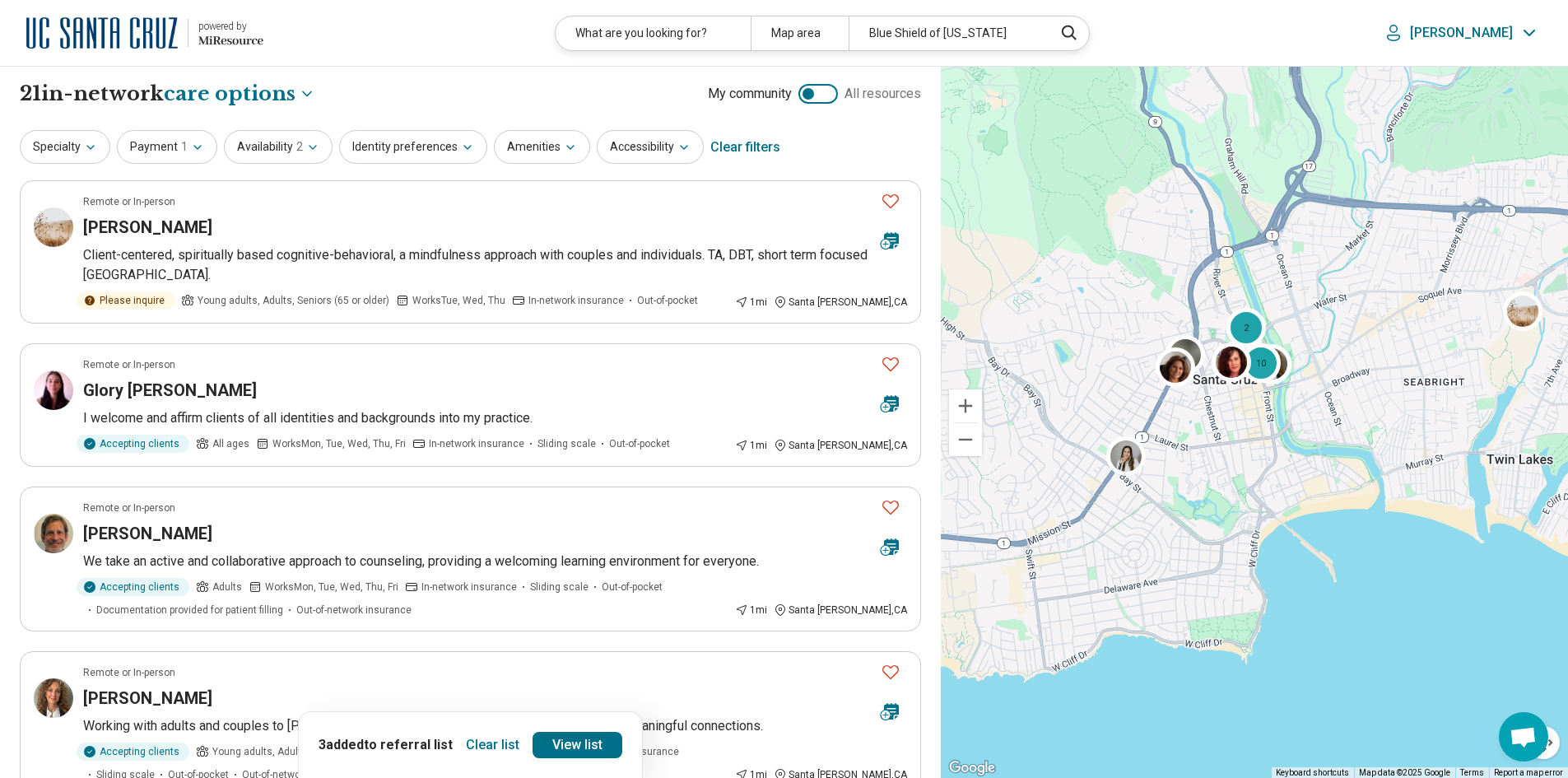
drag, startPoint x: 1134, startPoint y: 384, endPoint x: 1308, endPoint y: 431, distance: 180.2
click at [1308, 431] on div "2 10 2" at bounding box center [1254, 423] width 627 height 713
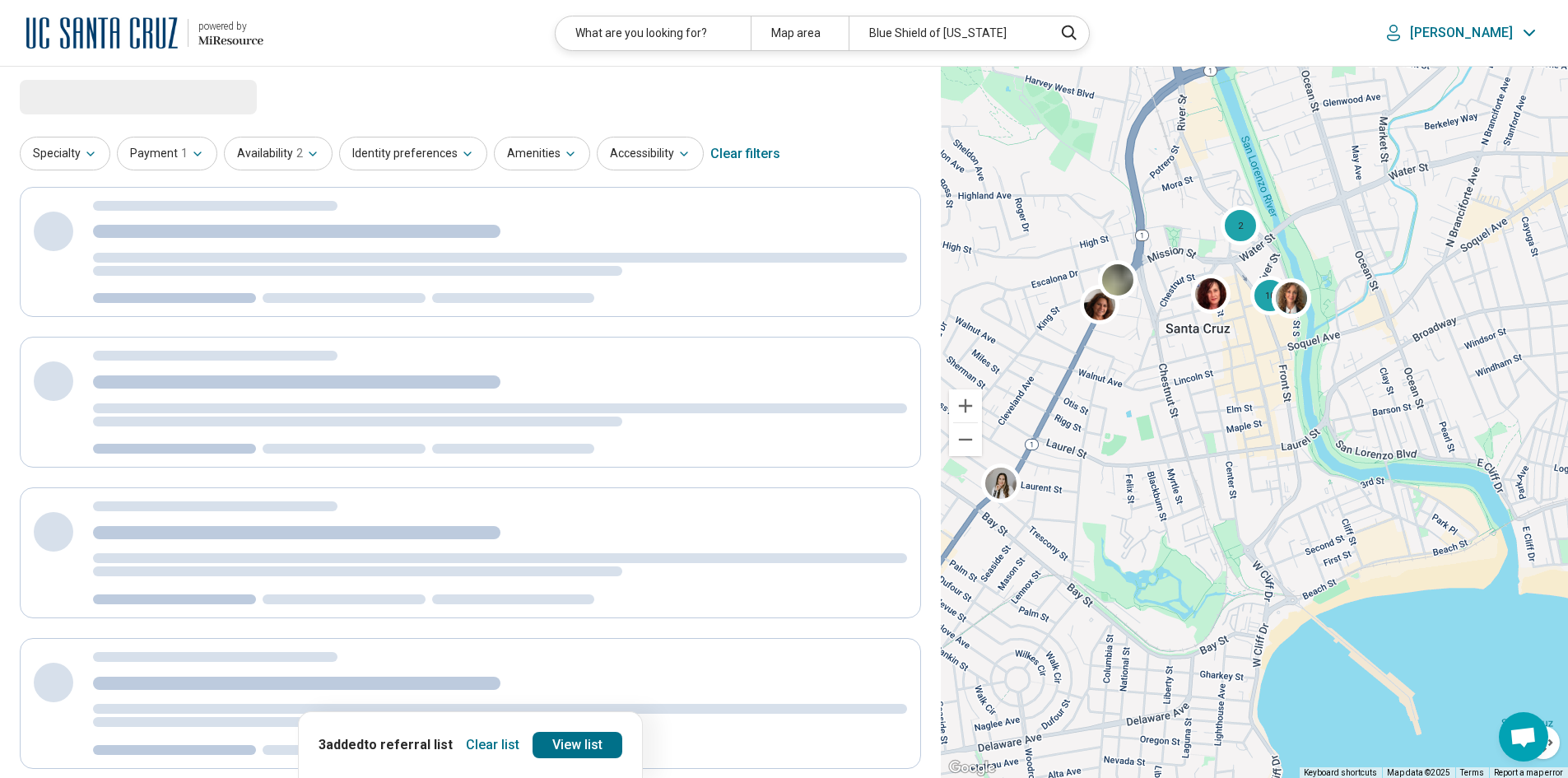
select select "***"
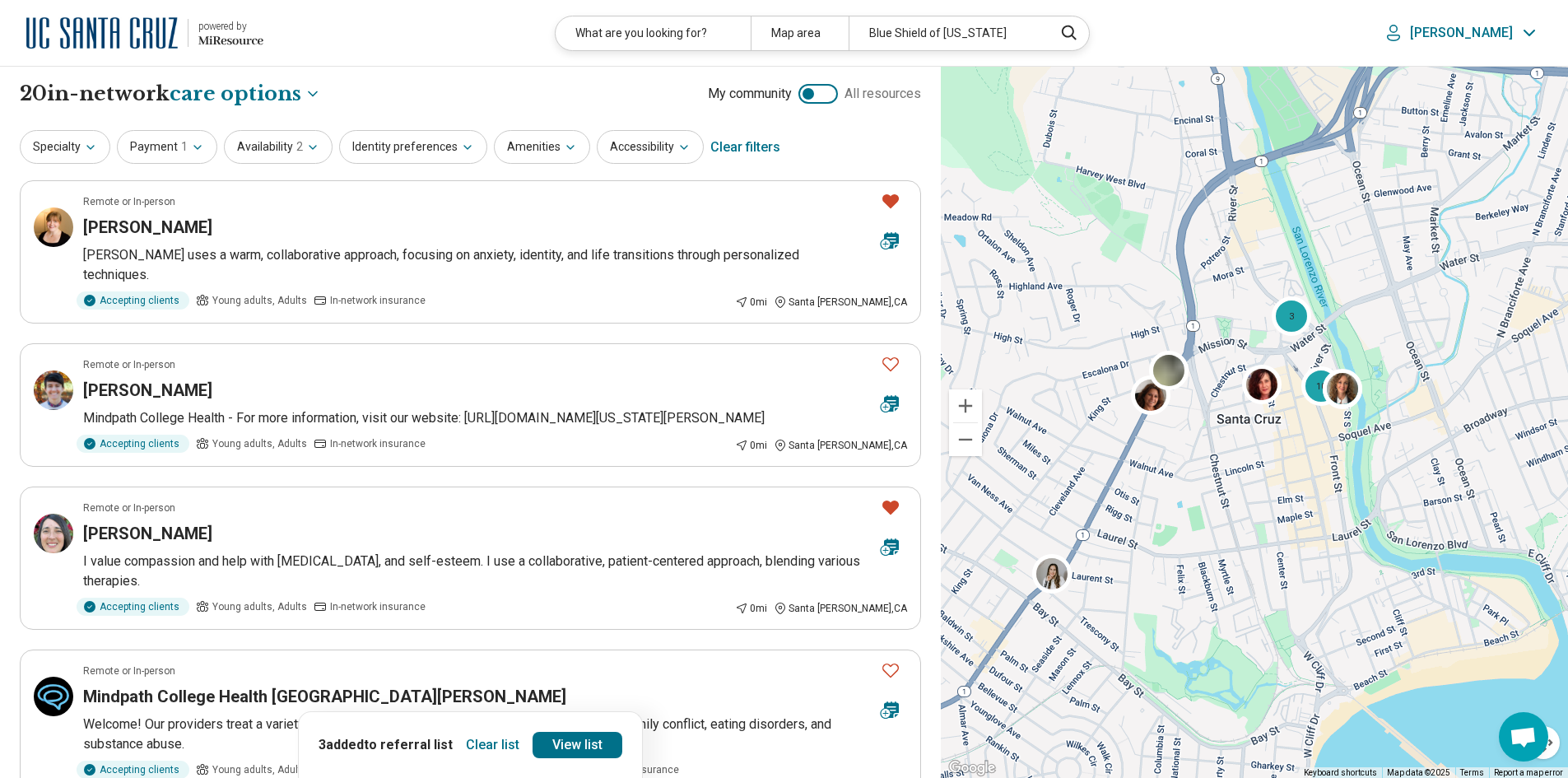
drag, startPoint x: 1202, startPoint y: 401, endPoint x: 1255, endPoint y: 494, distance: 107.0
click at [1255, 494] on div "10 2 3" at bounding box center [1254, 423] width 627 height 713
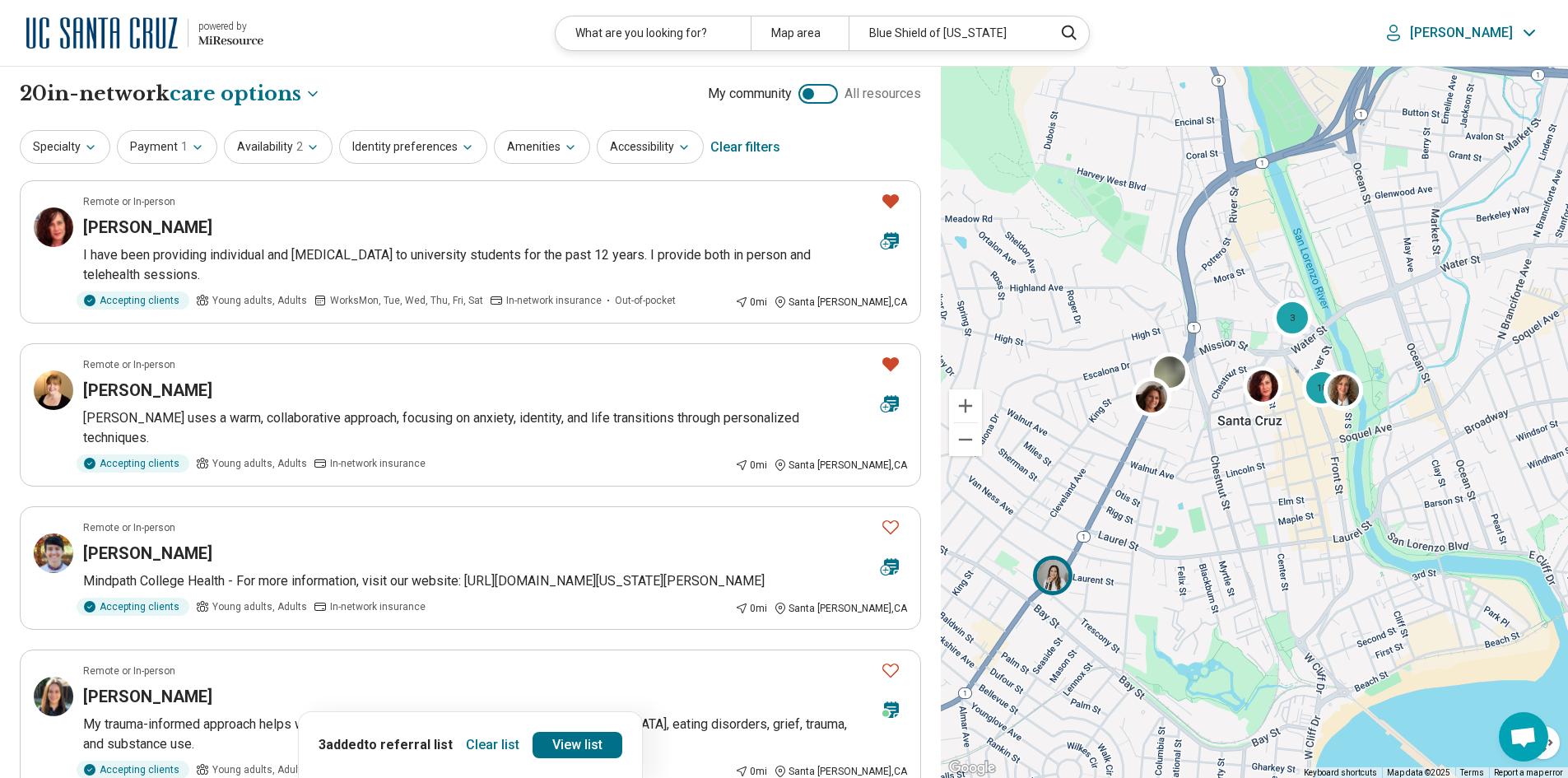
click at [1051, 576] on img at bounding box center [1052, 574] width 39 height 39
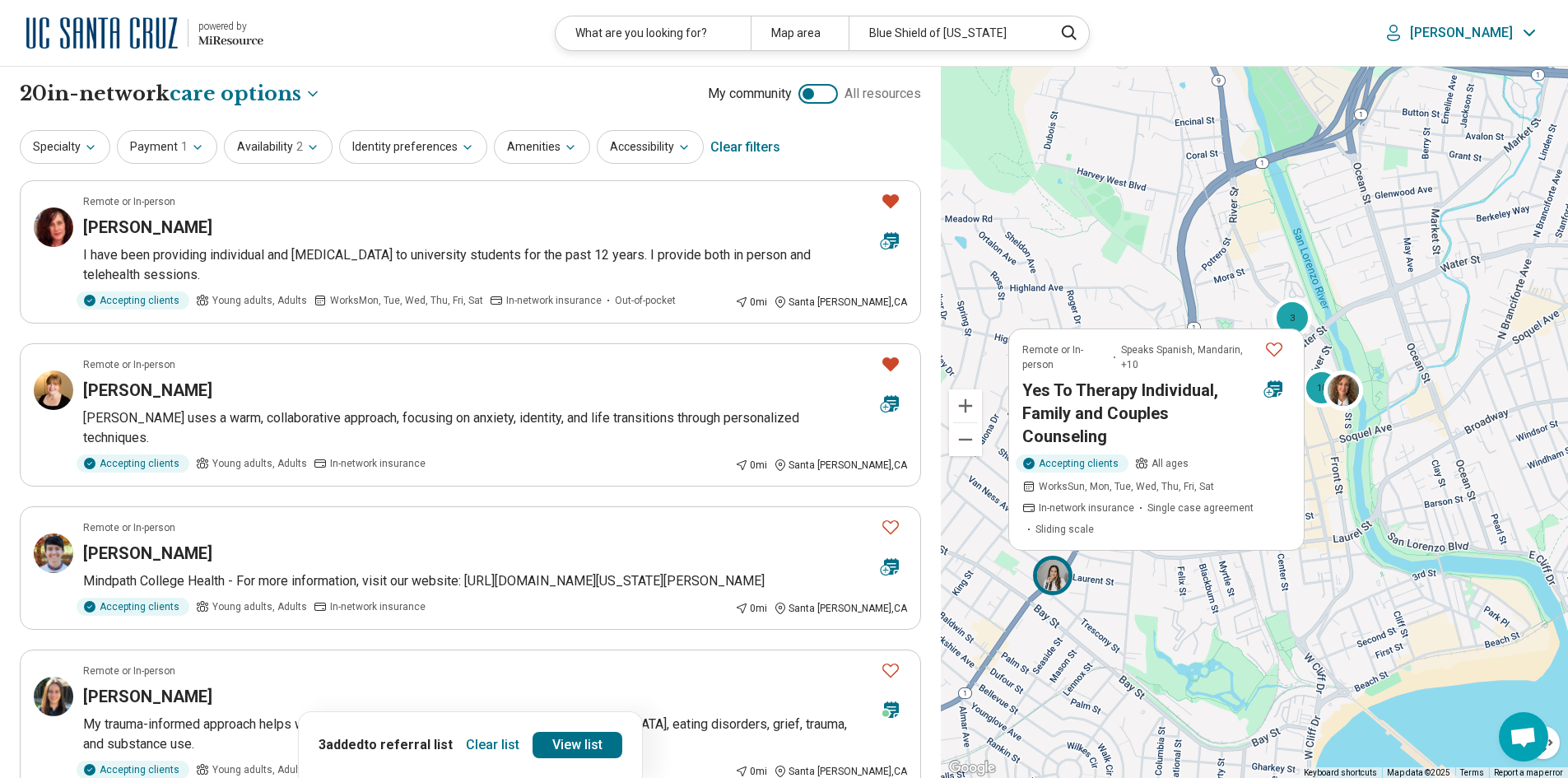
click at [1087, 390] on h3 "Yes To Therapy Individual, Family and Couples Counseling" at bounding box center [1136, 413] width 229 height 69
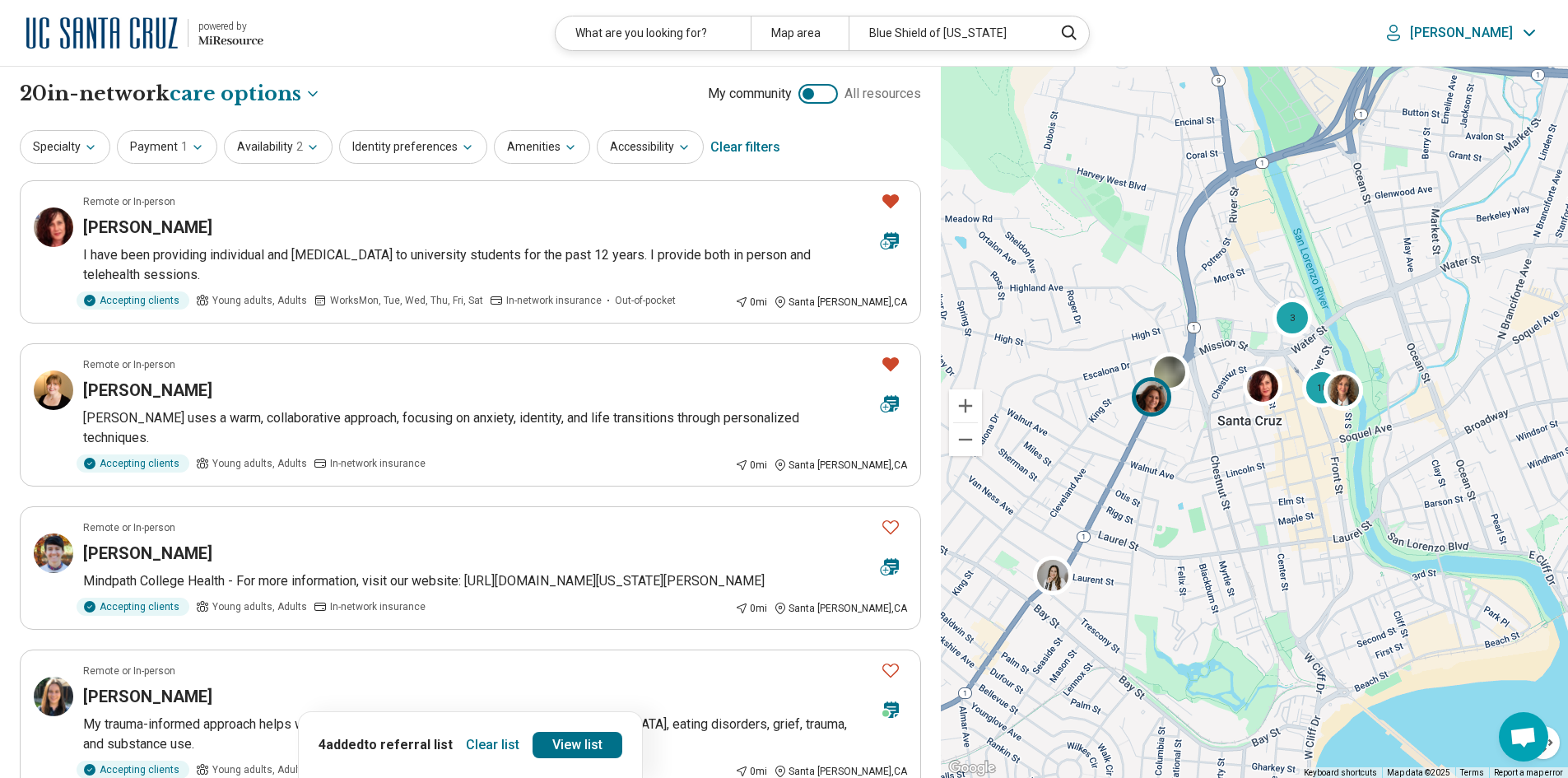
click at [1146, 404] on img at bounding box center [1151, 395] width 39 height 39
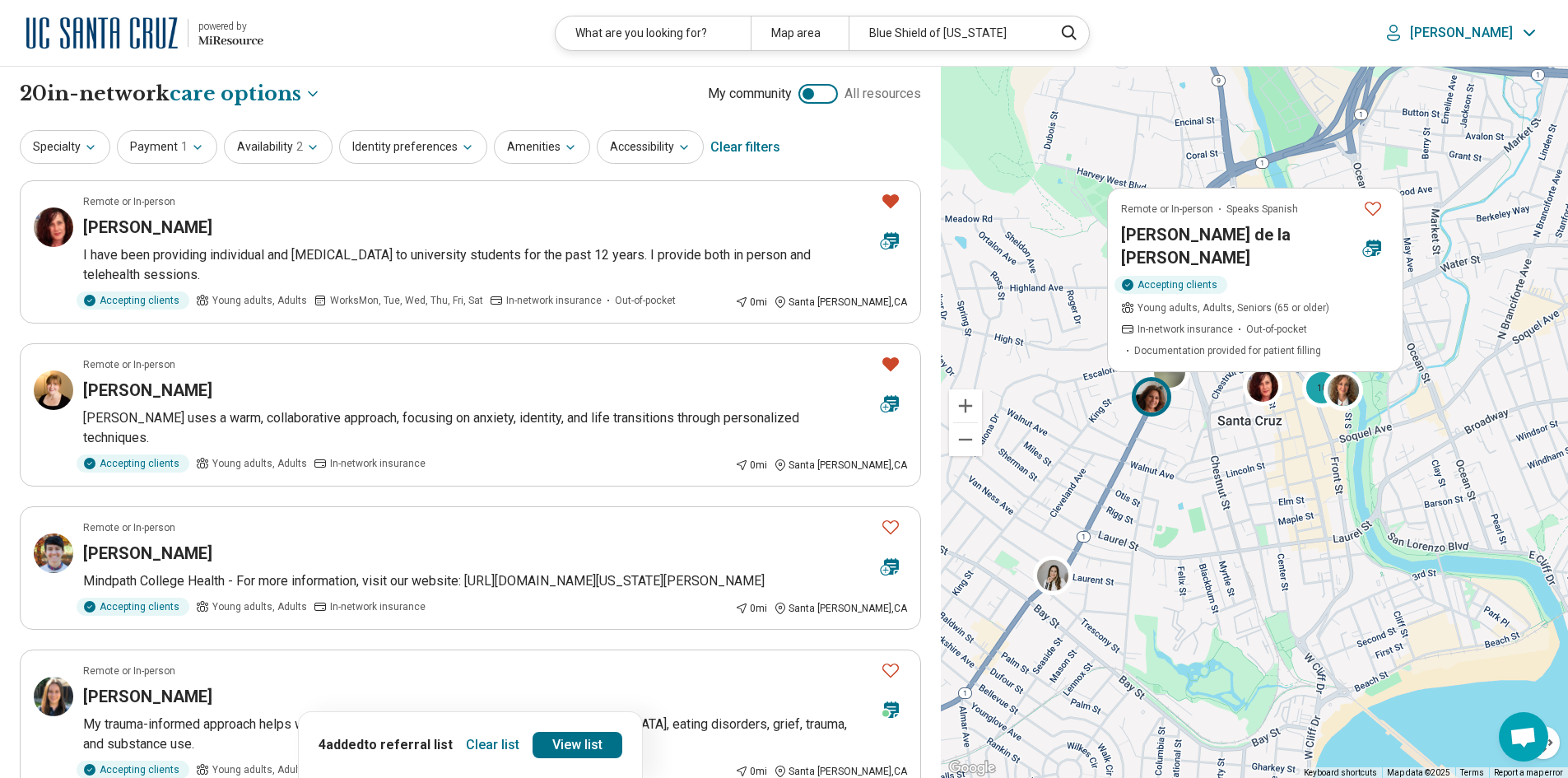
click at [1193, 256] on h3 "Ana de la Torre" at bounding box center [1236, 245] width 229 height 46
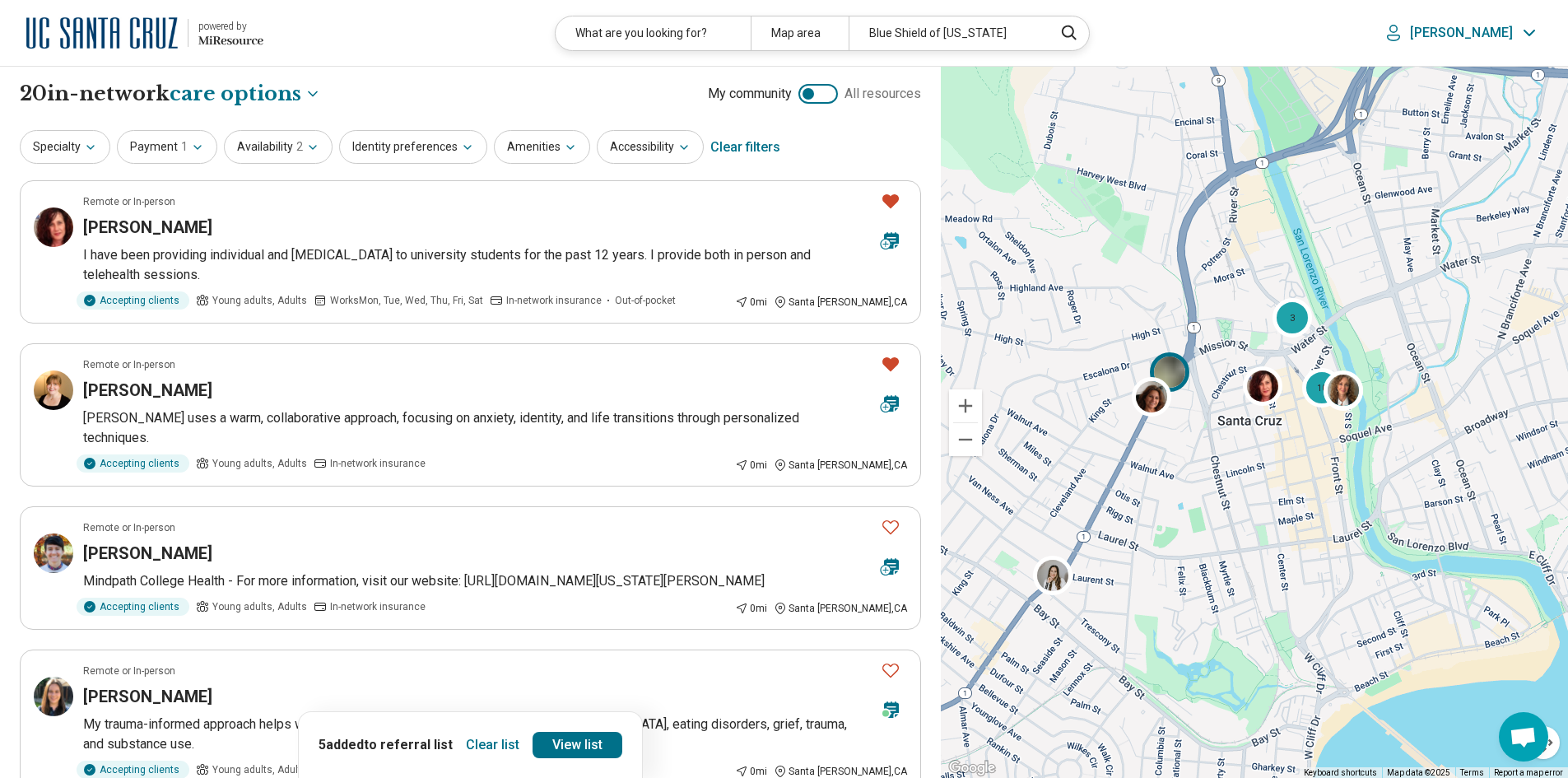
click at [1167, 366] on img at bounding box center [1168, 371] width 39 height 39
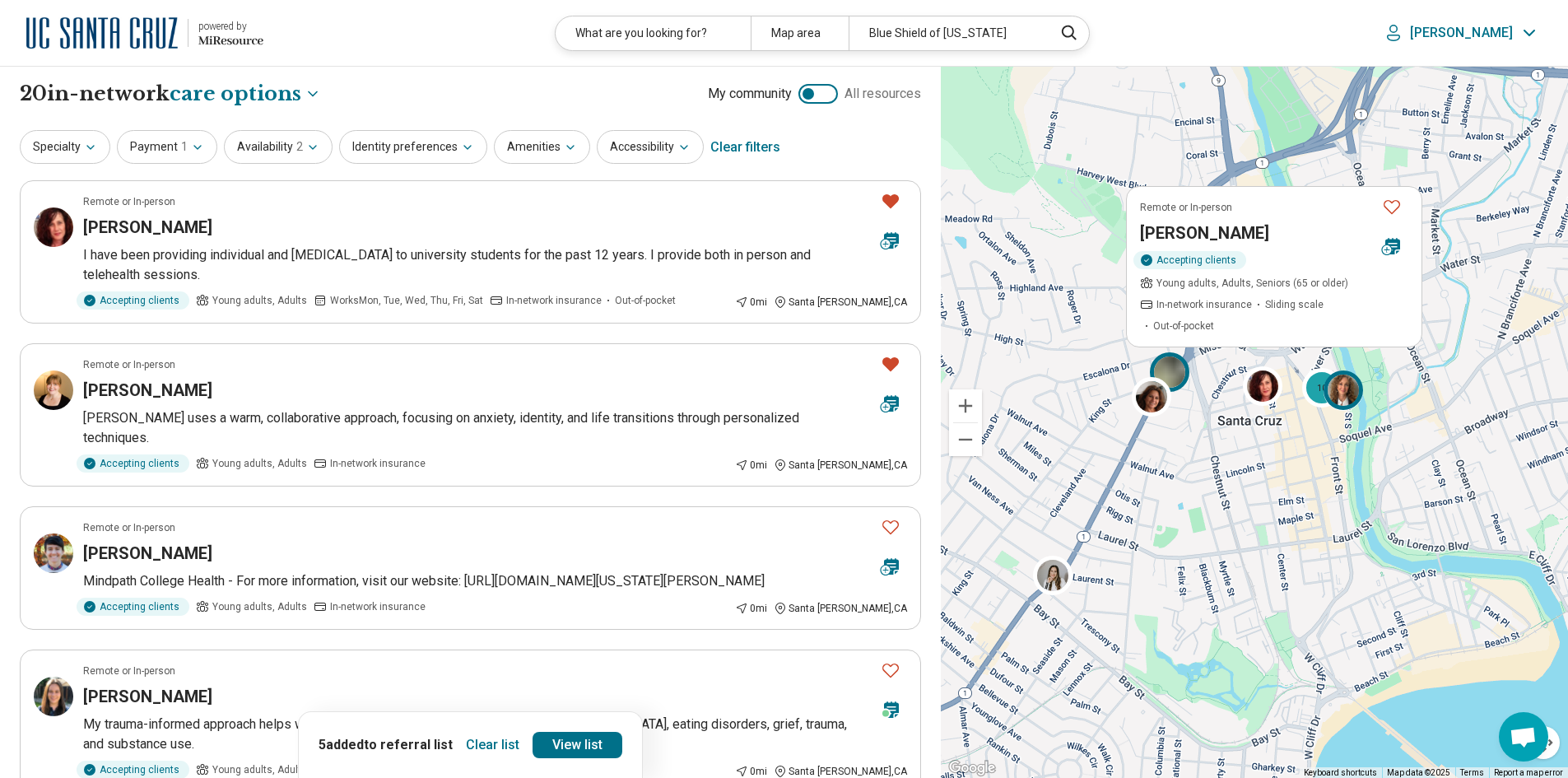
click at [1346, 390] on img at bounding box center [1343, 389] width 39 height 39
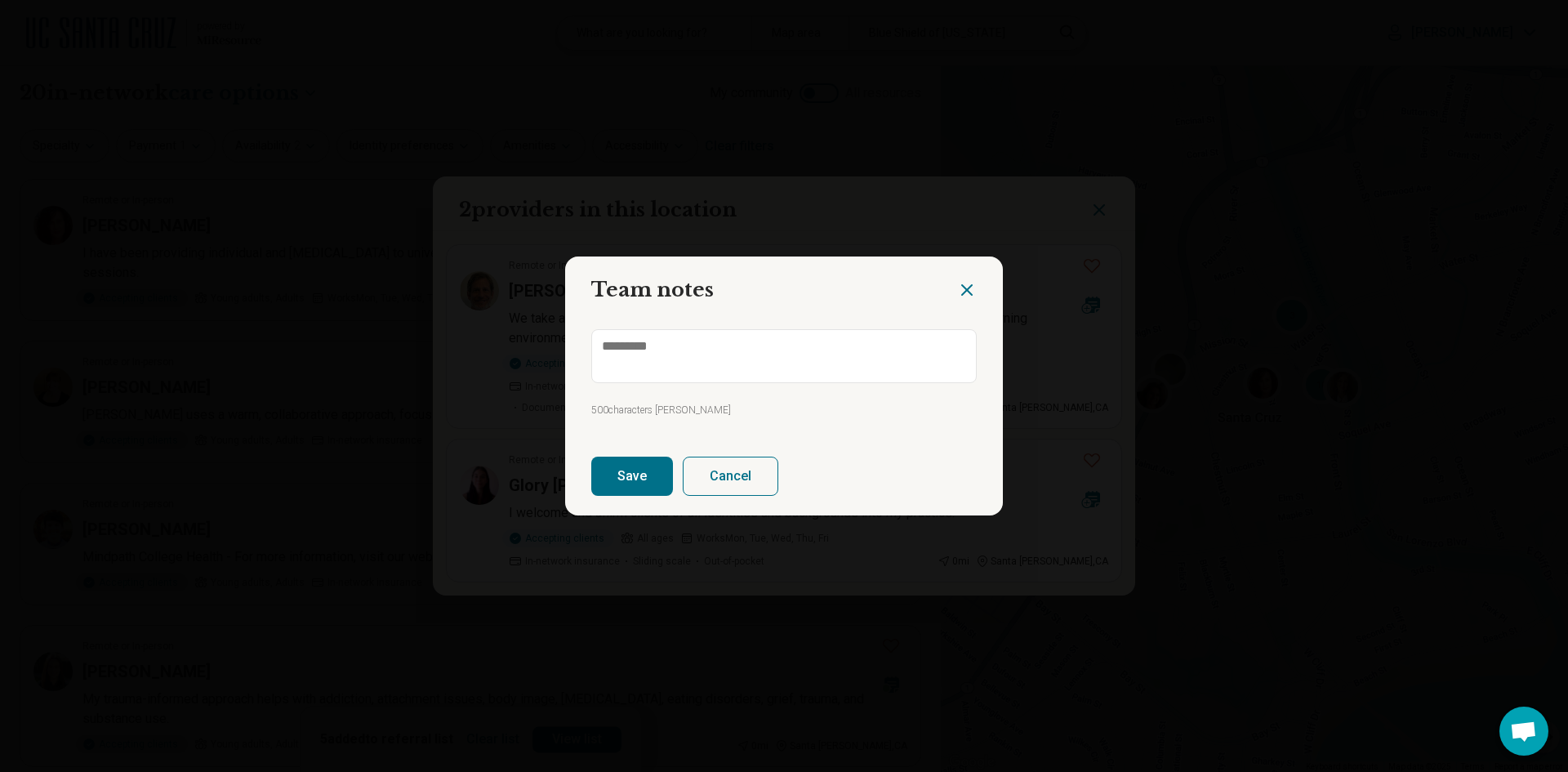
click at [966, 288] on icon "Close dialog" at bounding box center [967, 290] width 20 height 20
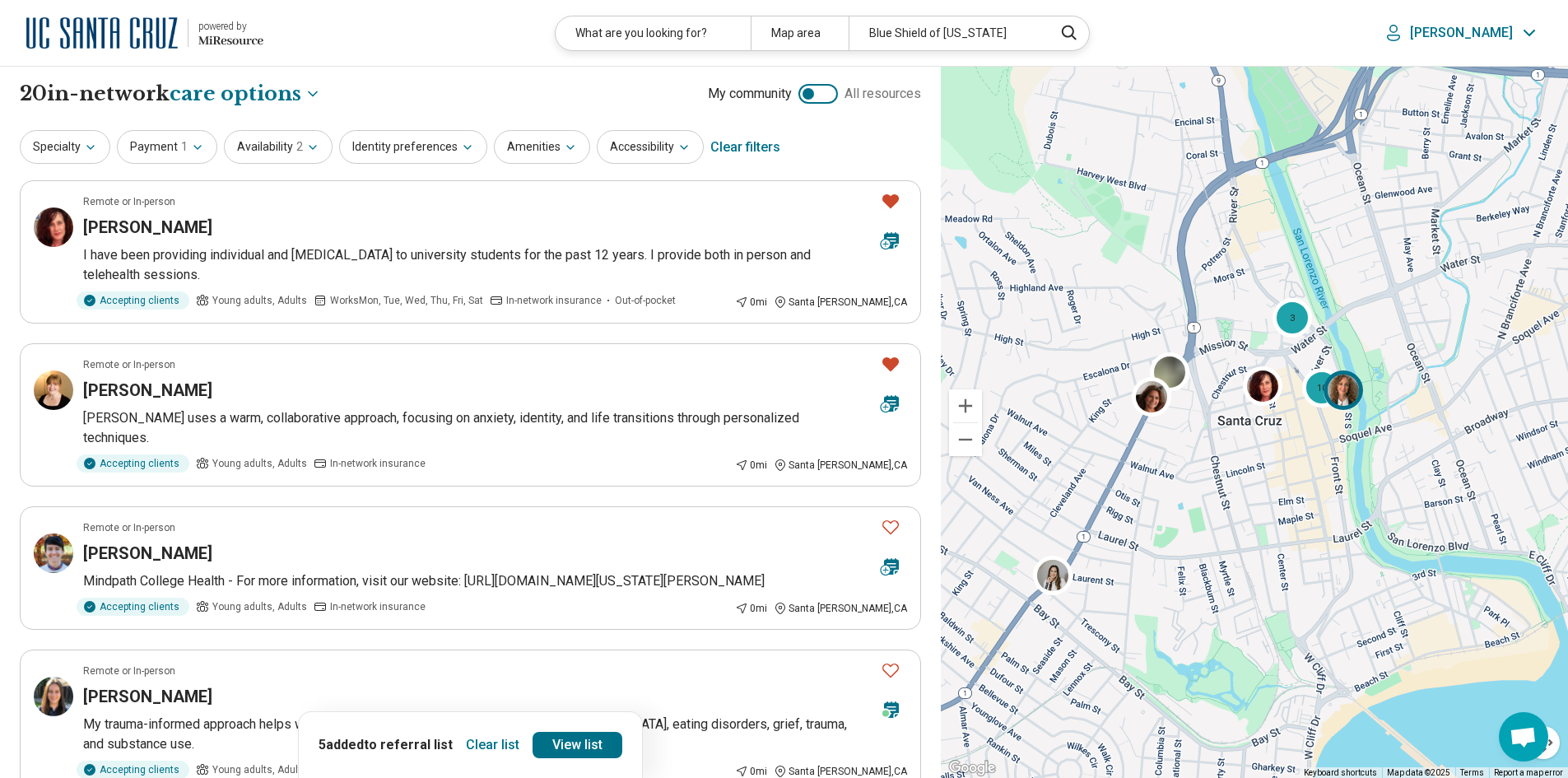
click at [1345, 398] on img at bounding box center [1343, 389] width 39 height 39
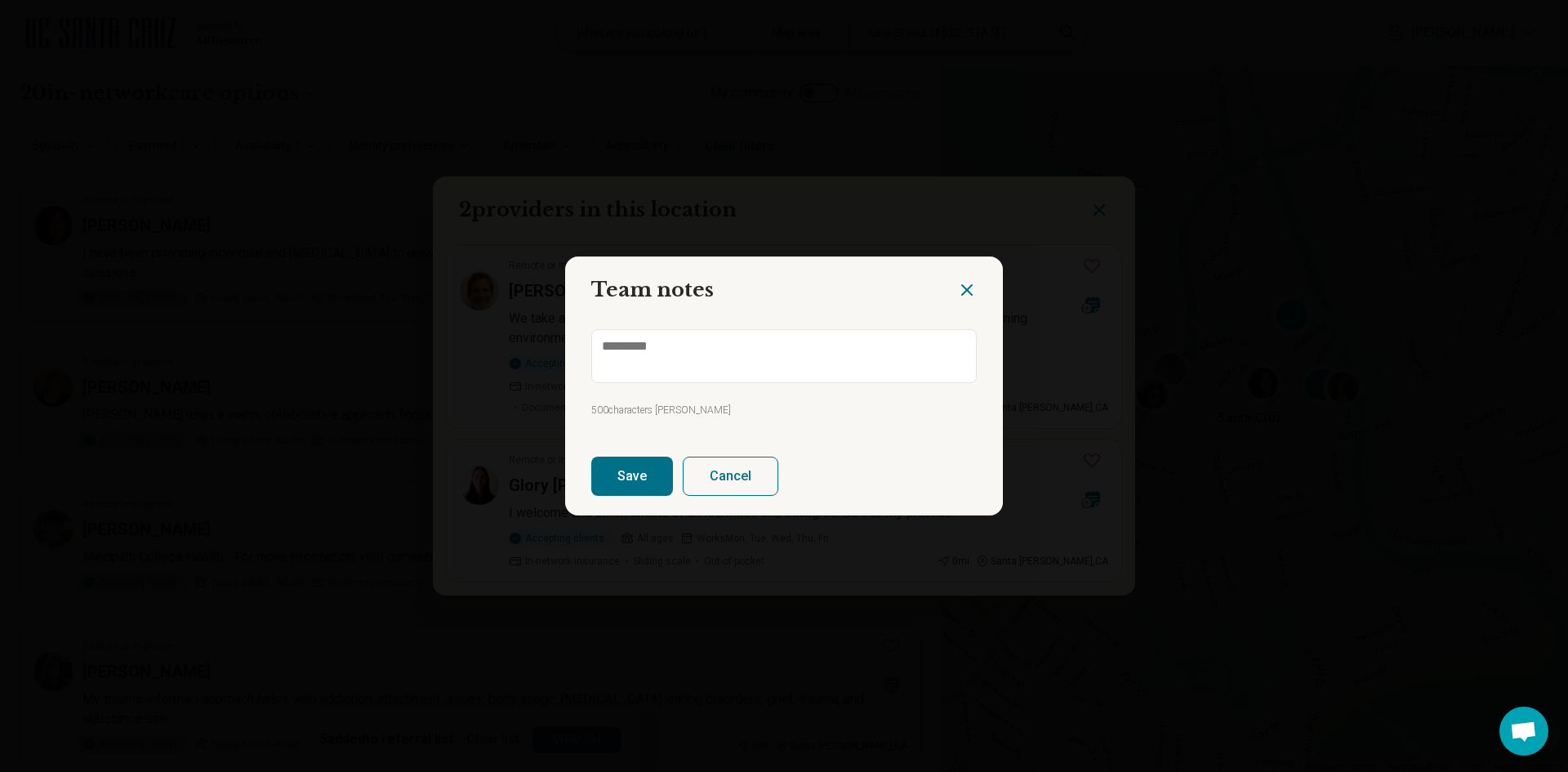
click at [967, 286] on icon "Close dialog" at bounding box center [967, 290] width 20 height 20
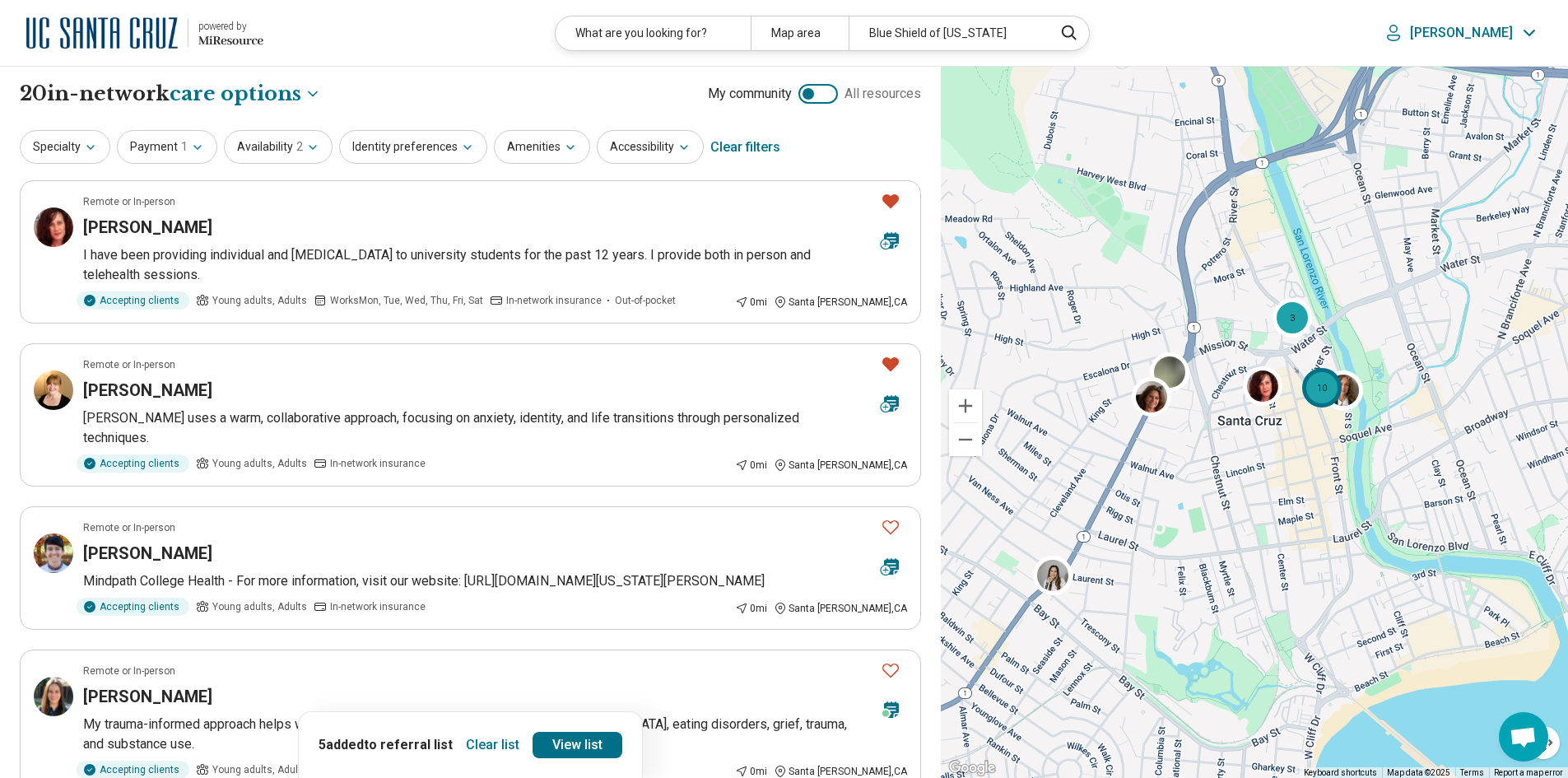
click at [1320, 385] on div "10" at bounding box center [1321, 387] width 39 height 39
type textarea "*"
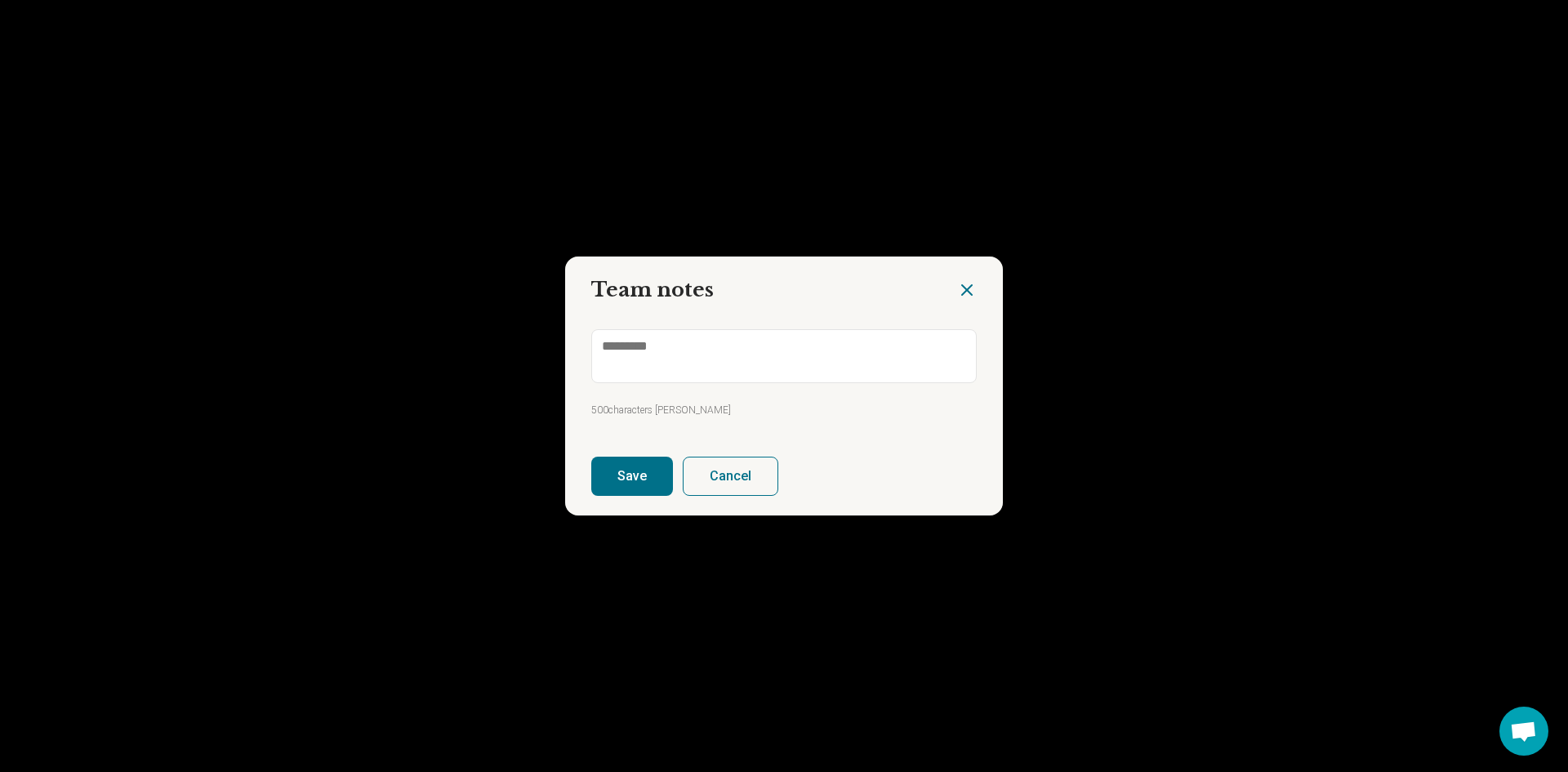
click at [963, 282] on icon "Close dialog" at bounding box center [967, 290] width 20 height 20
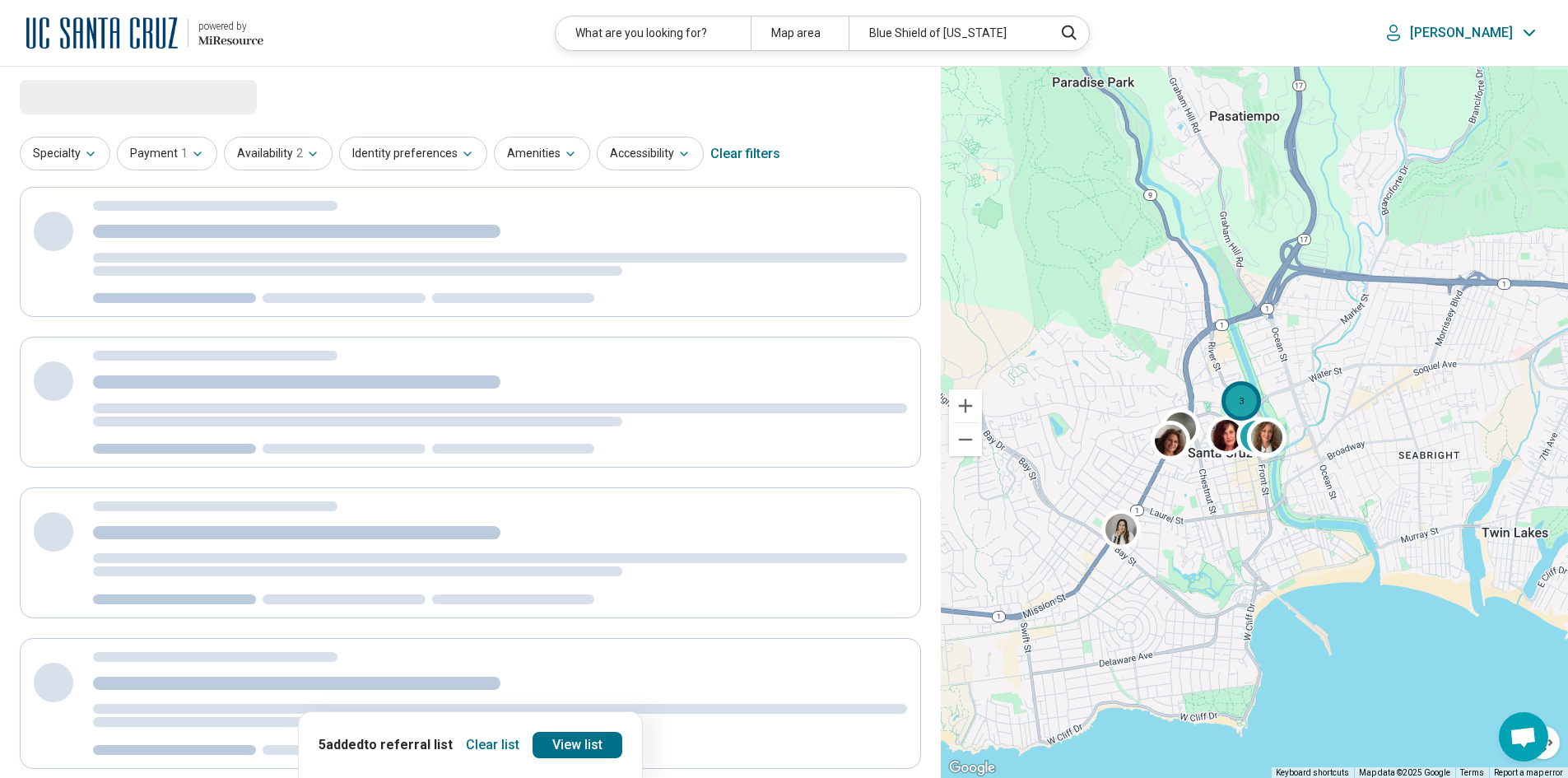
click at [1247, 395] on div "3" at bounding box center [1240, 400] width 39 height 39
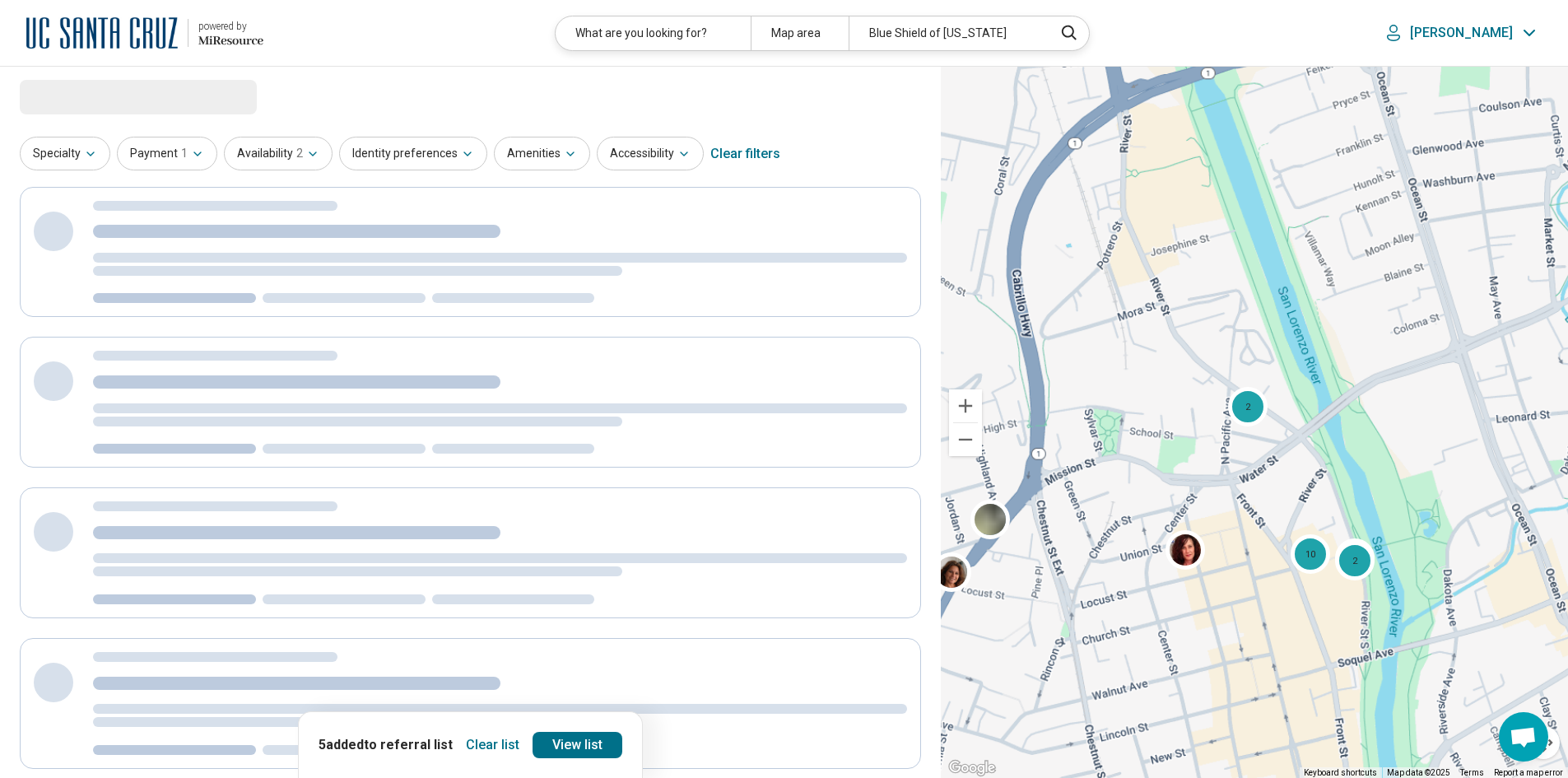
select select "***"
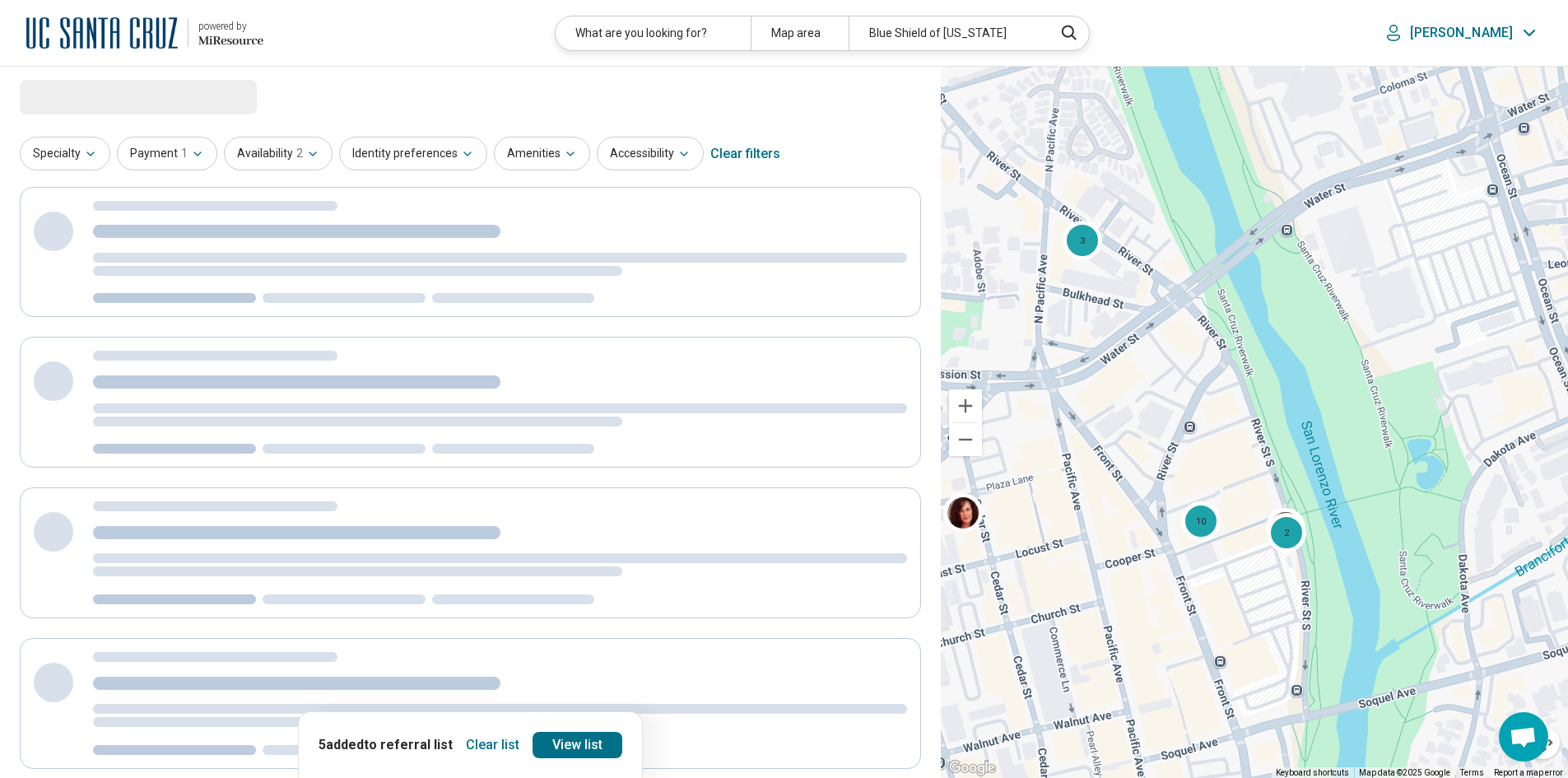
drag, startPoint x: 1282, startPoint y: 513, endPoint x: 1146, endPoint y: 398, distance: 178.1
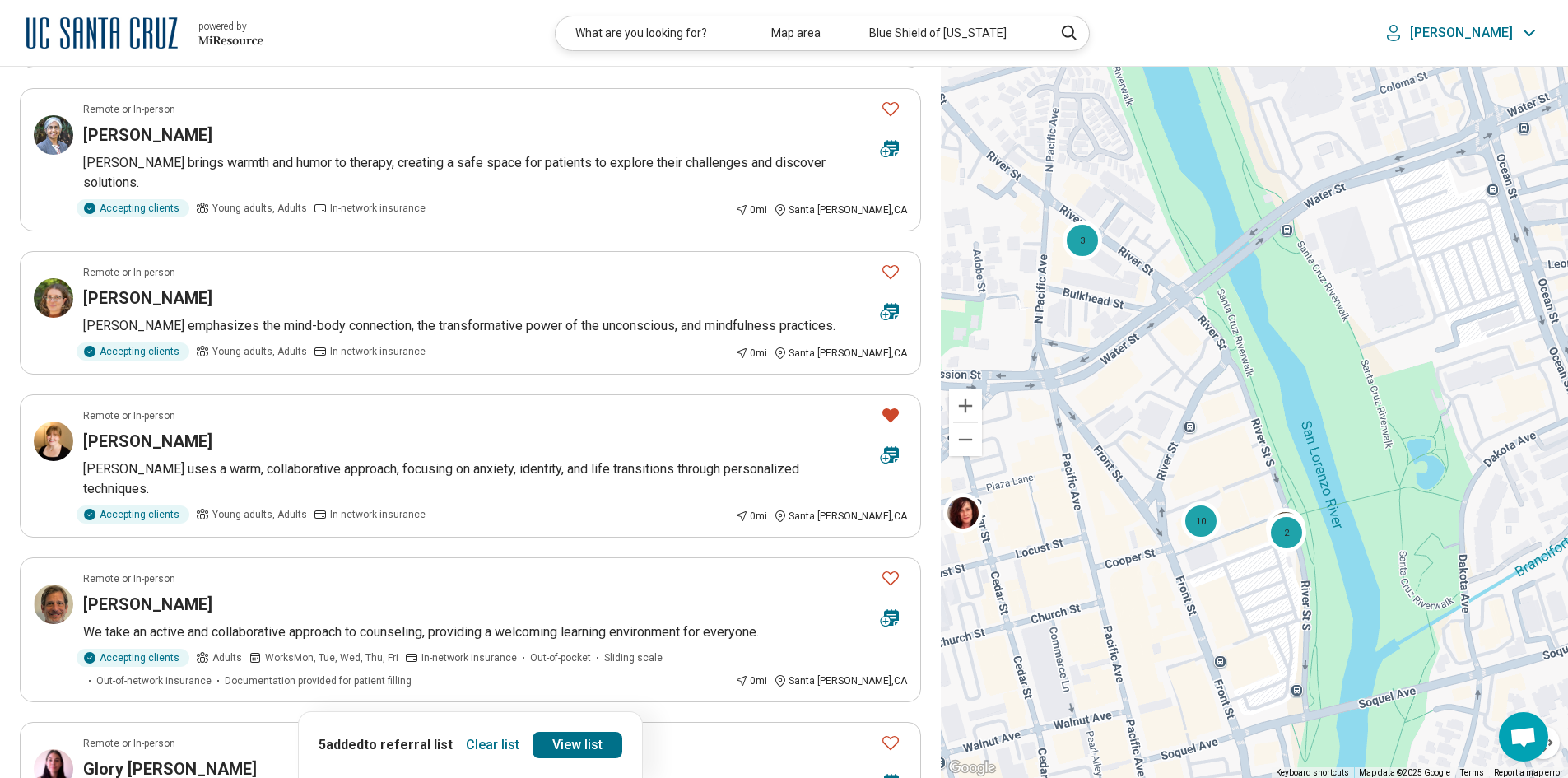
scroll to position [1482, 0]
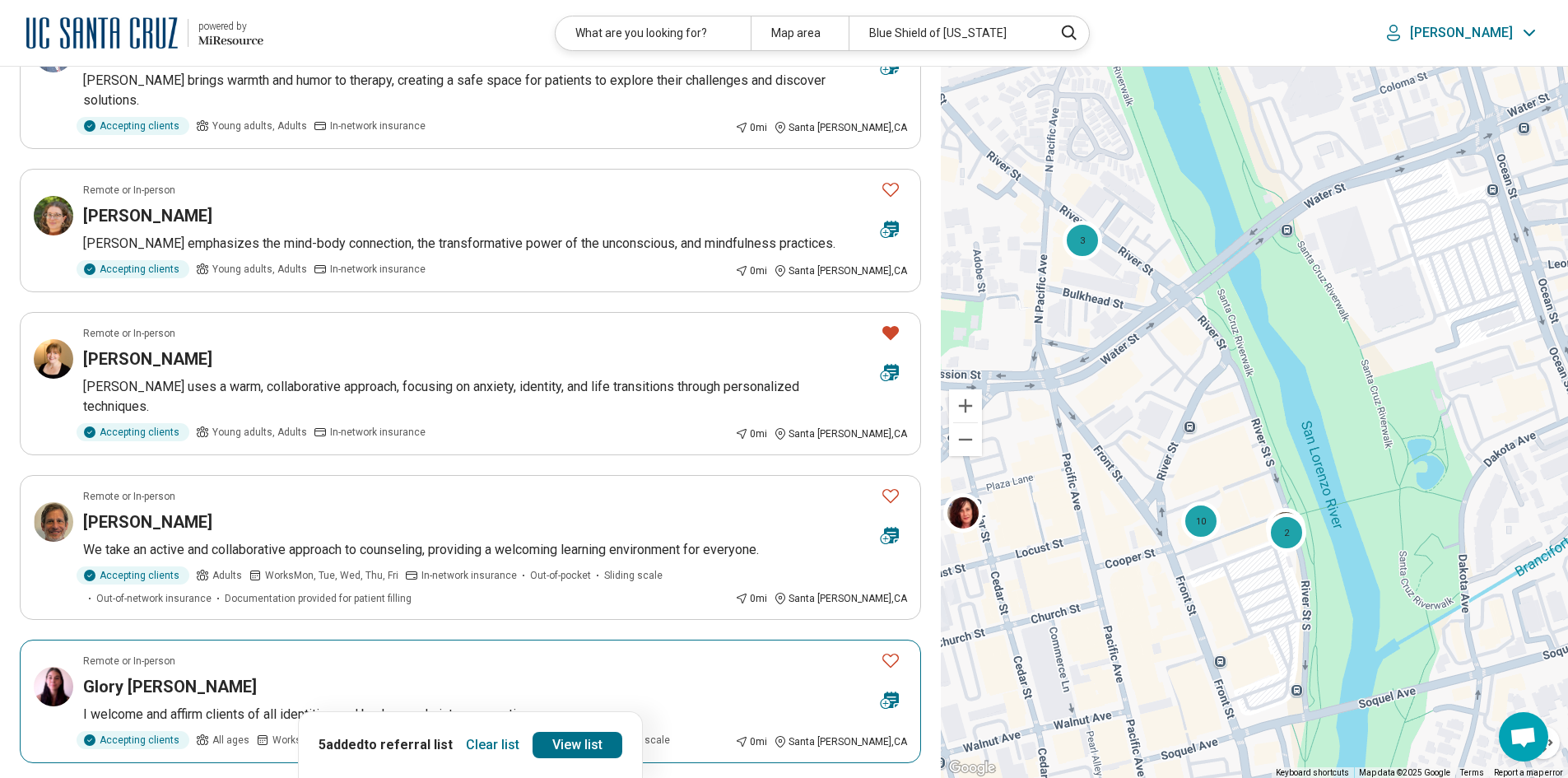
click at [418, 704] on p "I welcome and affirm clients of all identities and backgrounds into my practice." at bounding box center [494, 714] width 824 height 20
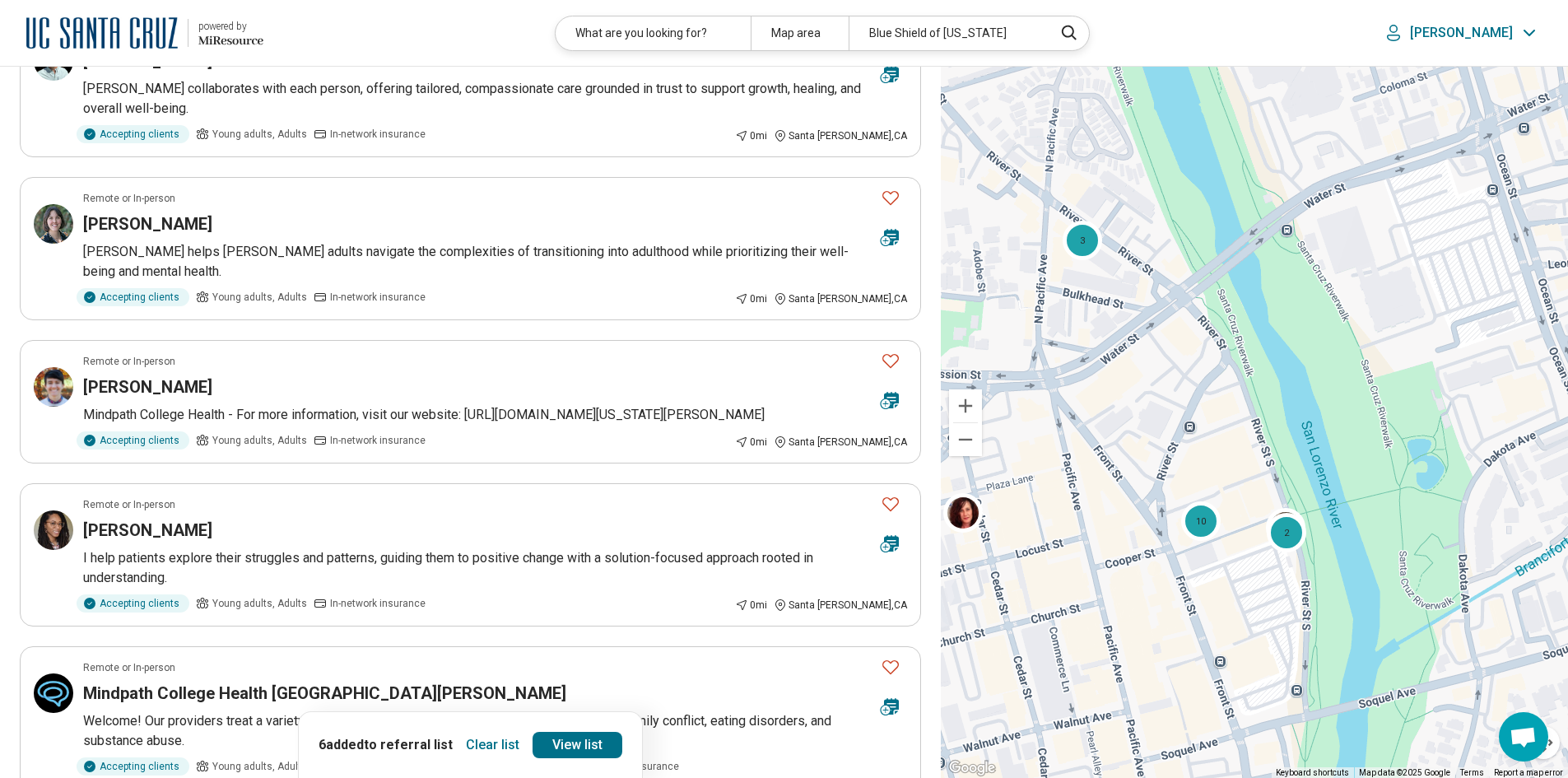
scroll to position [247, 0]
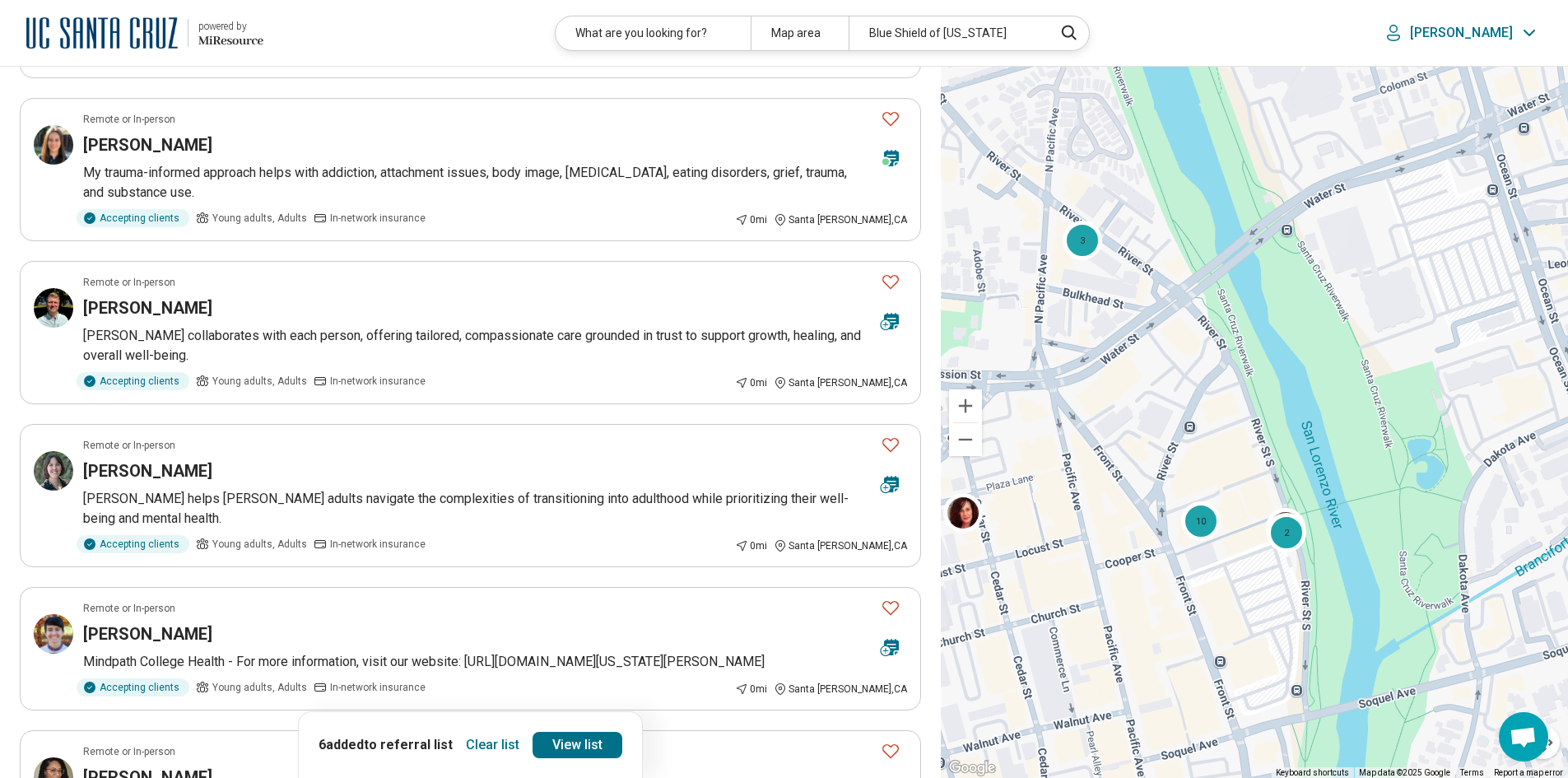
drag, startPoint x: 720, startPoint y: 409, endPoint x: 636, endPoint y: 684, distance: 287.5
click at [567, 745] on link "View list" at bounding box center [577, 744] width 90 height 26
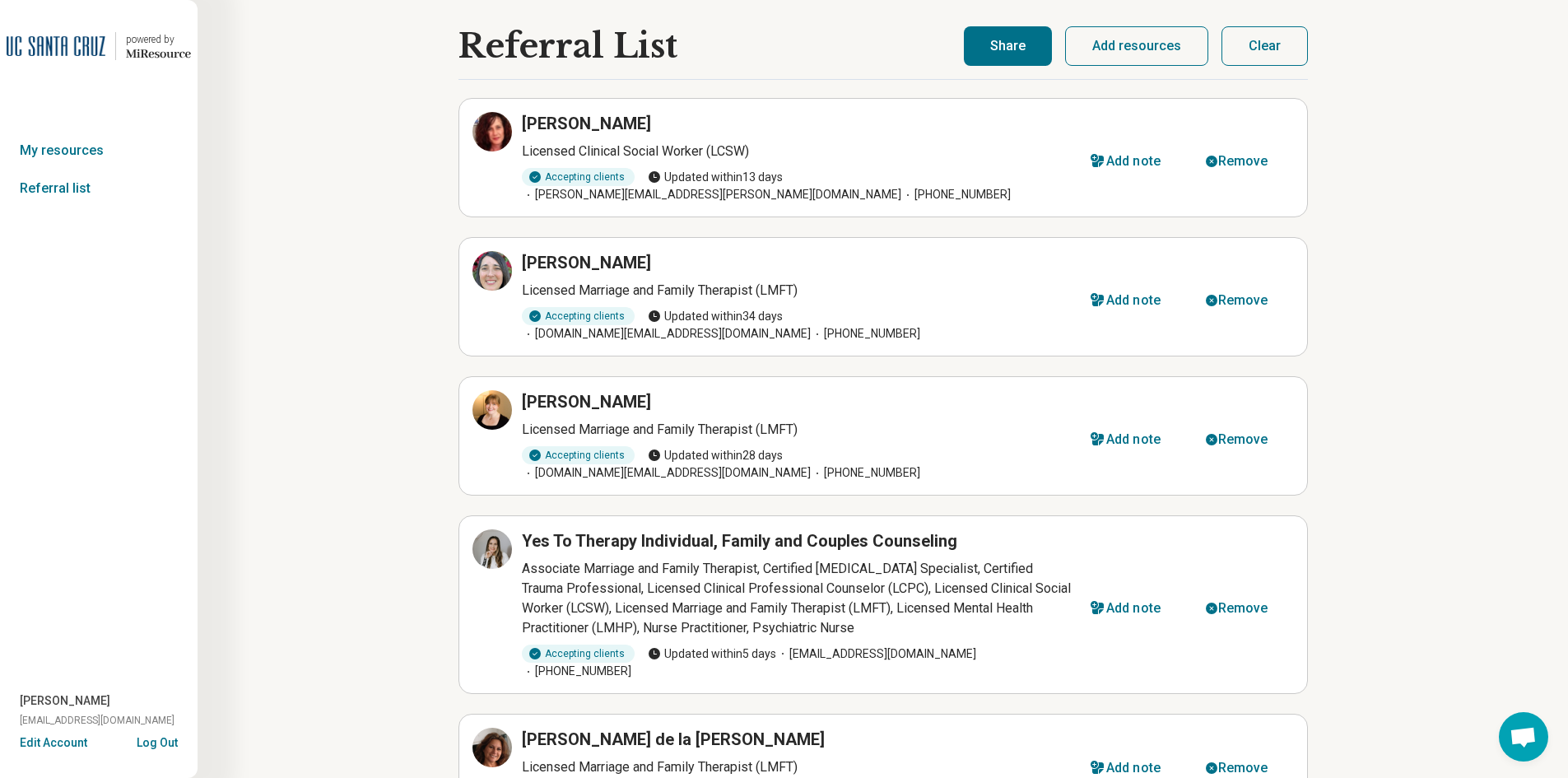
click at [1020, 51] on button "Share" at bounding box center [1007, 45] width 88 height 39
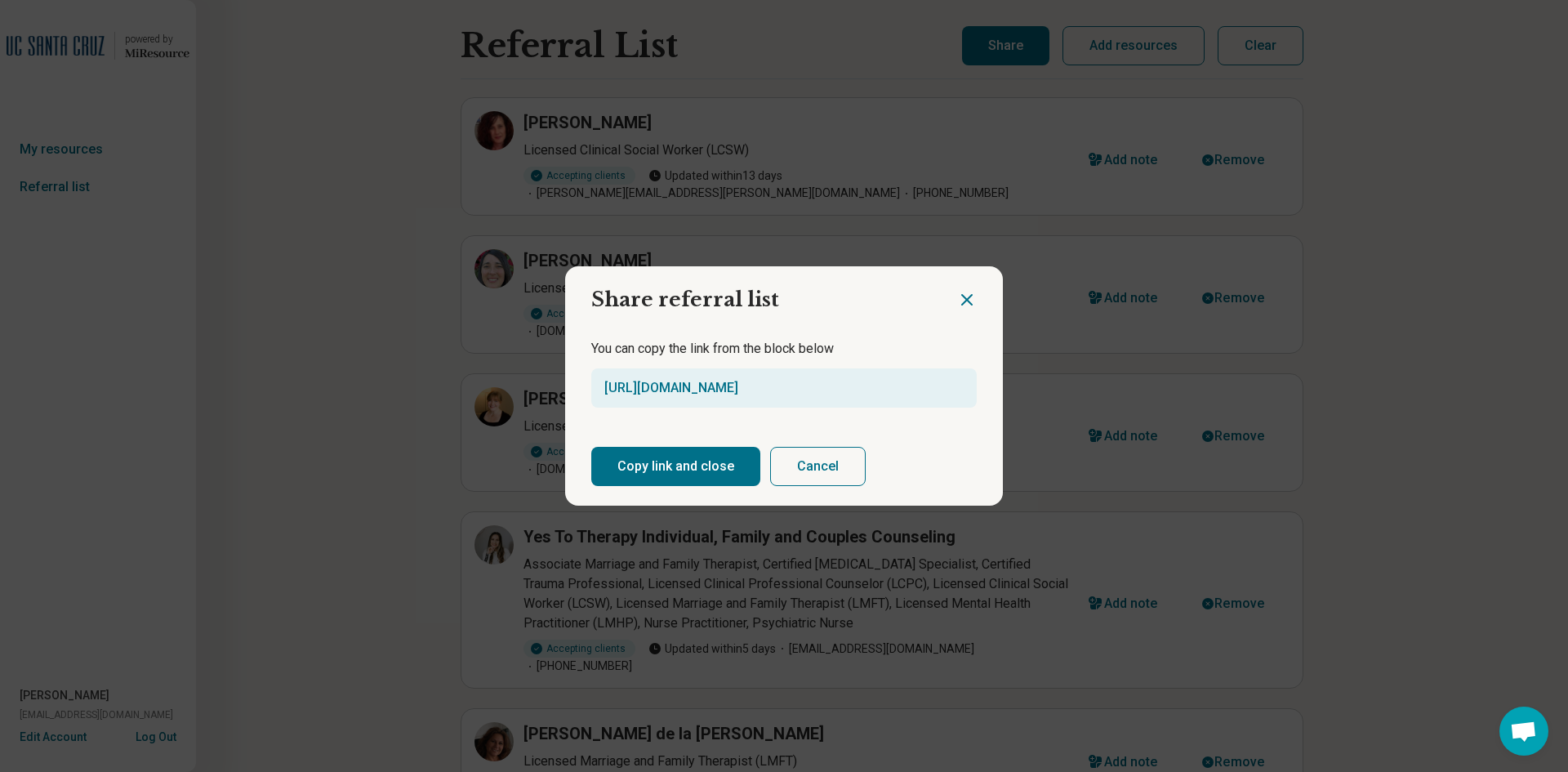
click at [635, 468] on button "Copy link and close" at bounding box center [676, 466] width 170 height 39
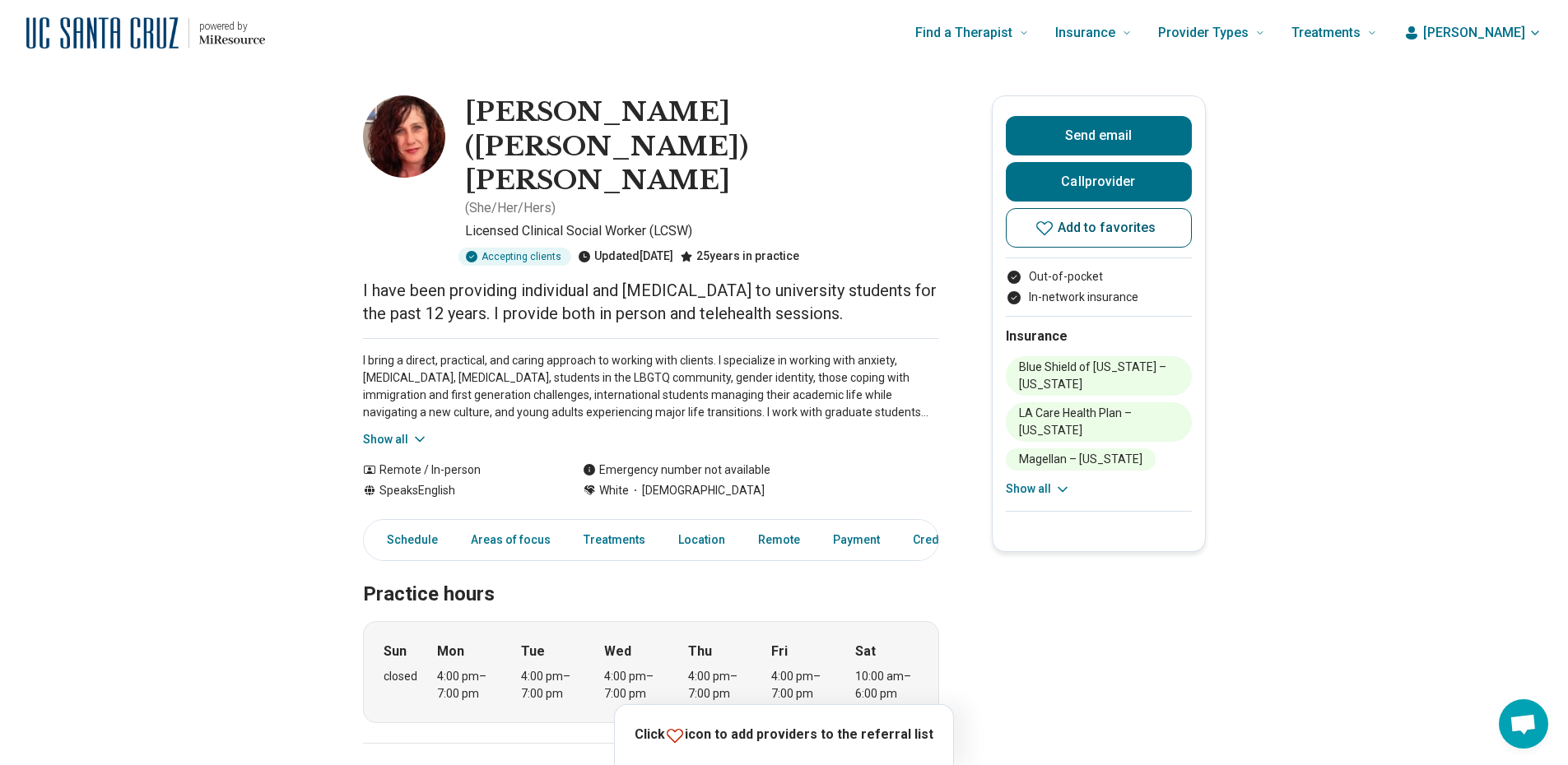
click at [1062, 227] on button "Add to favorites" at bounding box center [1098, 227] width 186 height 39
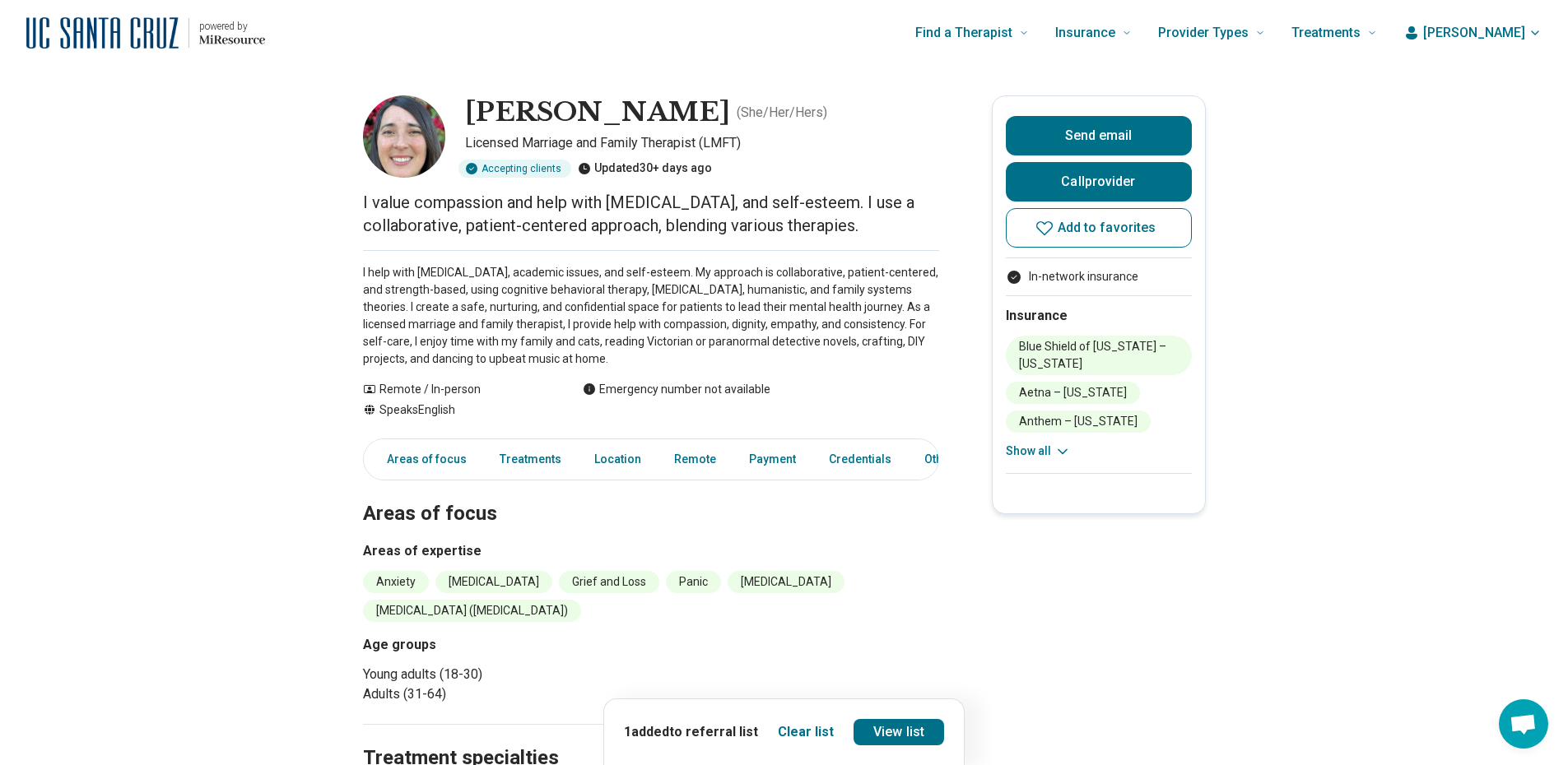
drag, startPoint x: 1079, startPoint y: 228, endPoint x: 1001, endPoint y: 102, distance: 148.2
click at [1079, 228] on span "Add to favorites" at bounding box center [1107, 228] width 99 height 13
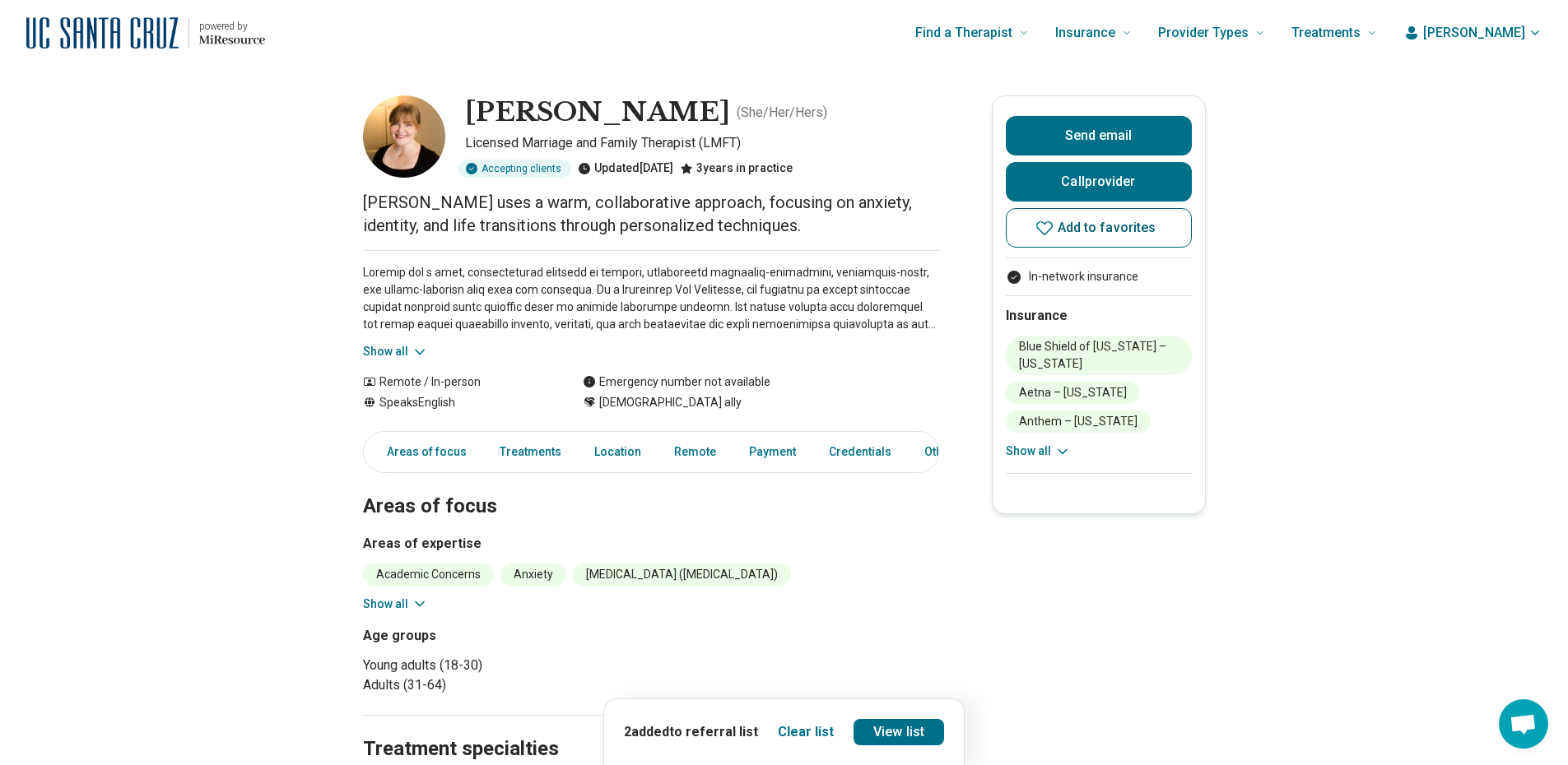
click at [1080, 226] on span "Add to favorites" at bounding box center [1107, 228] width 99 height 13
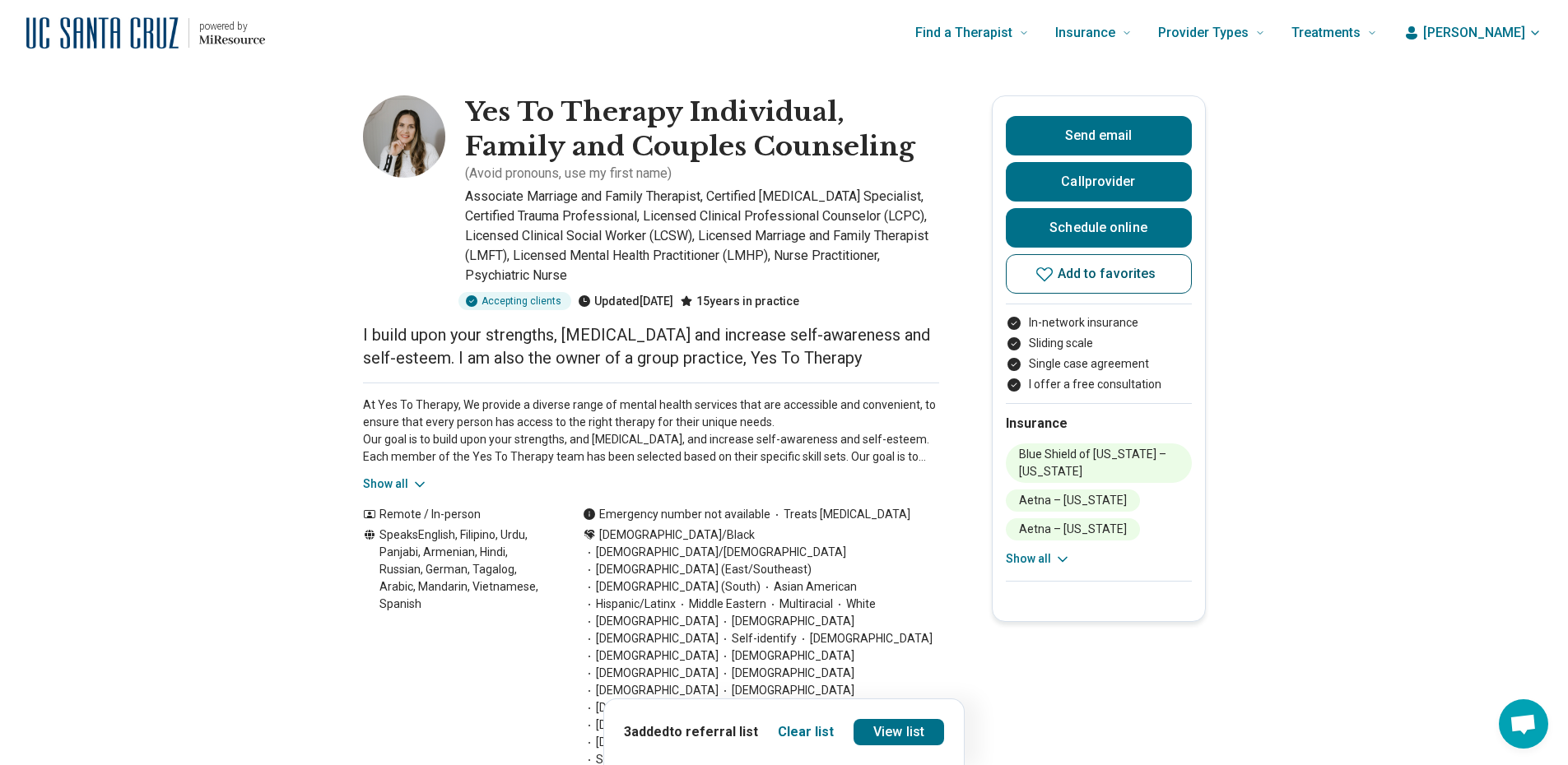
click at [1078, 273] on span "Add to favorites" at bounding box center [1107, 273] width 99 height 13
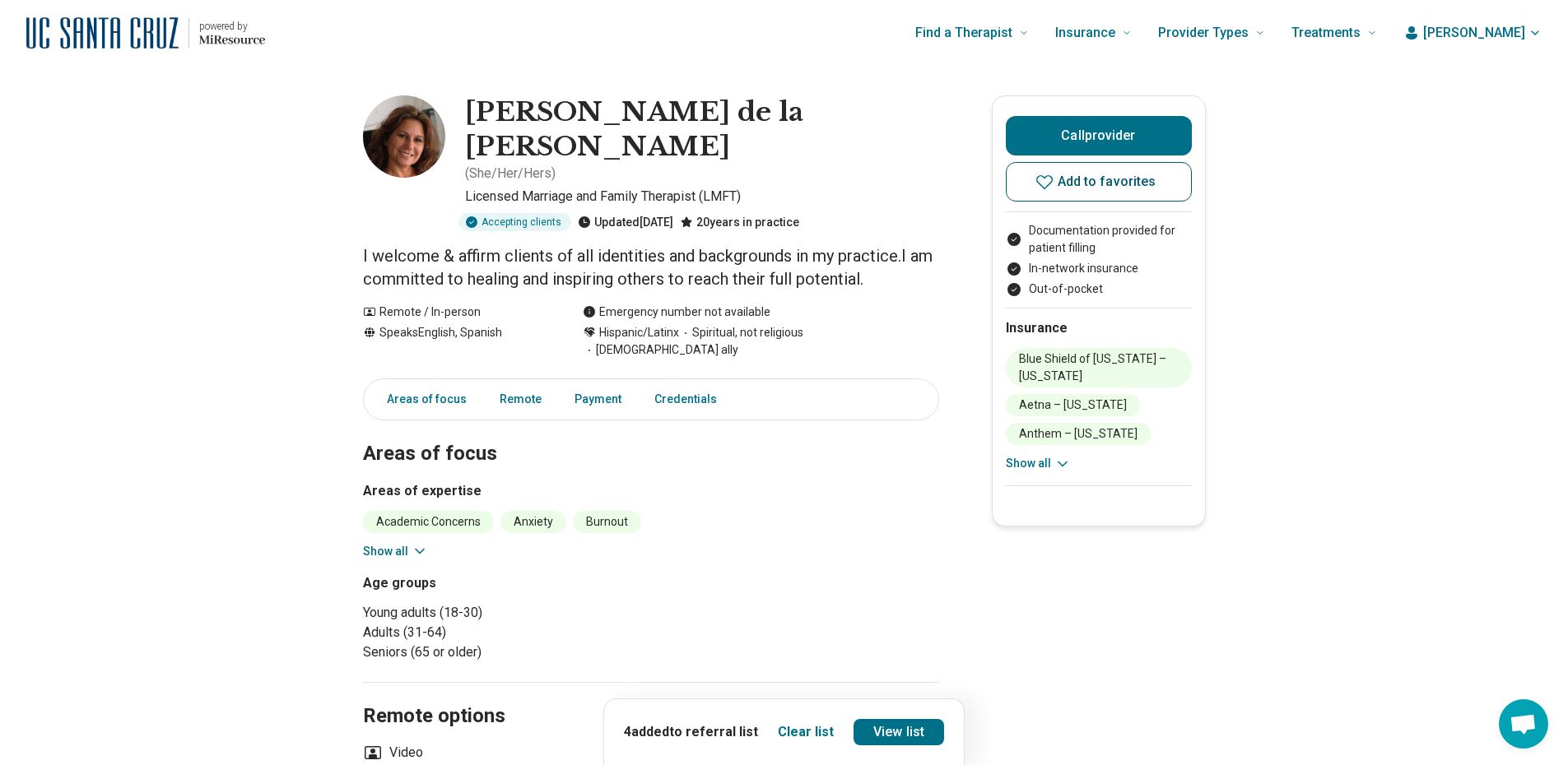
click at [1090, 187] on span "Add to favorites" at bounding box center [1107, 182] width 99 height 13
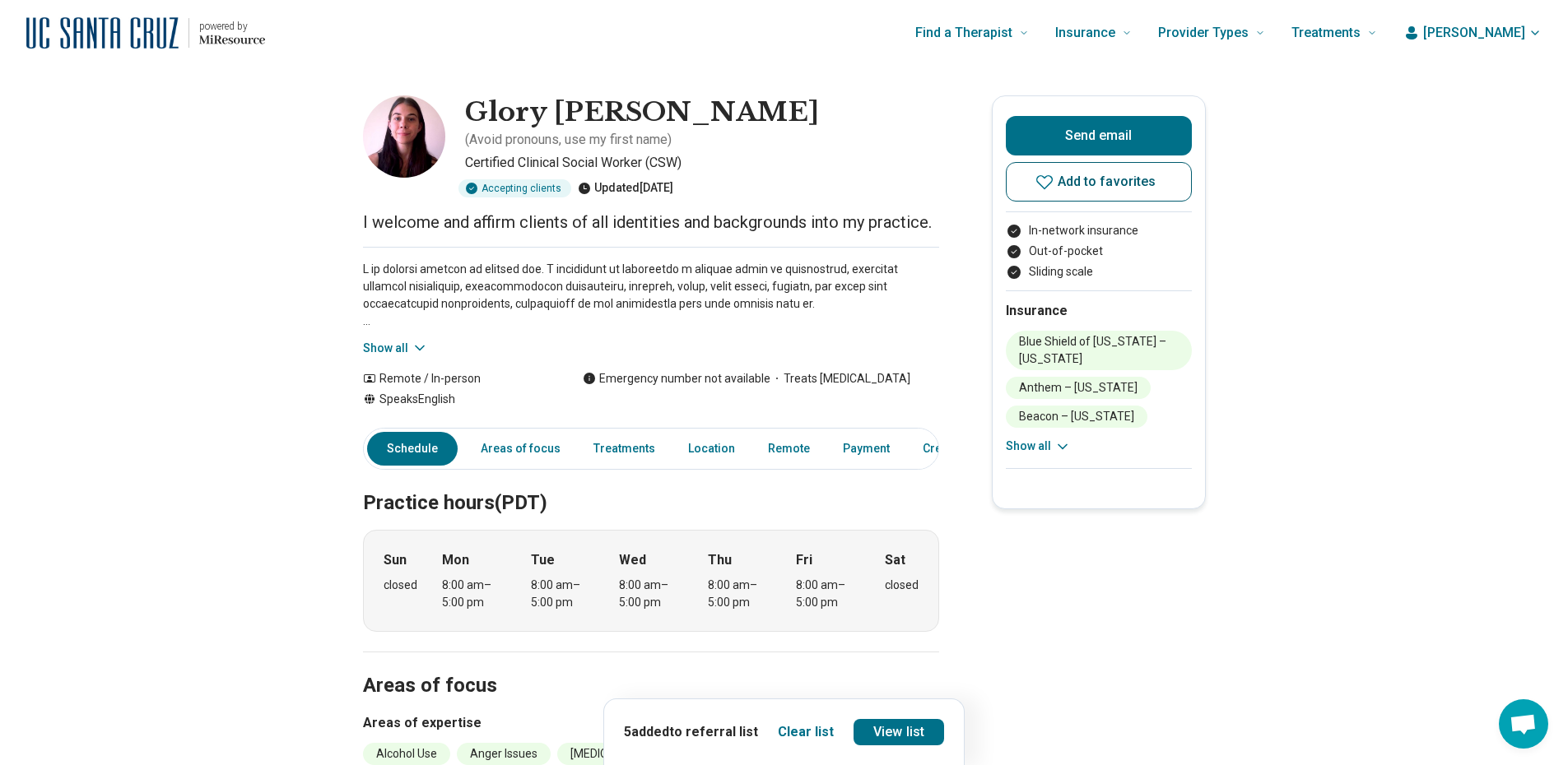
click at [1072, 179] on span "Add to favorites" at bounding box center [1107, 182] width 99 height 13
